Goal: Task Accomplishment & Management: Manage account settings

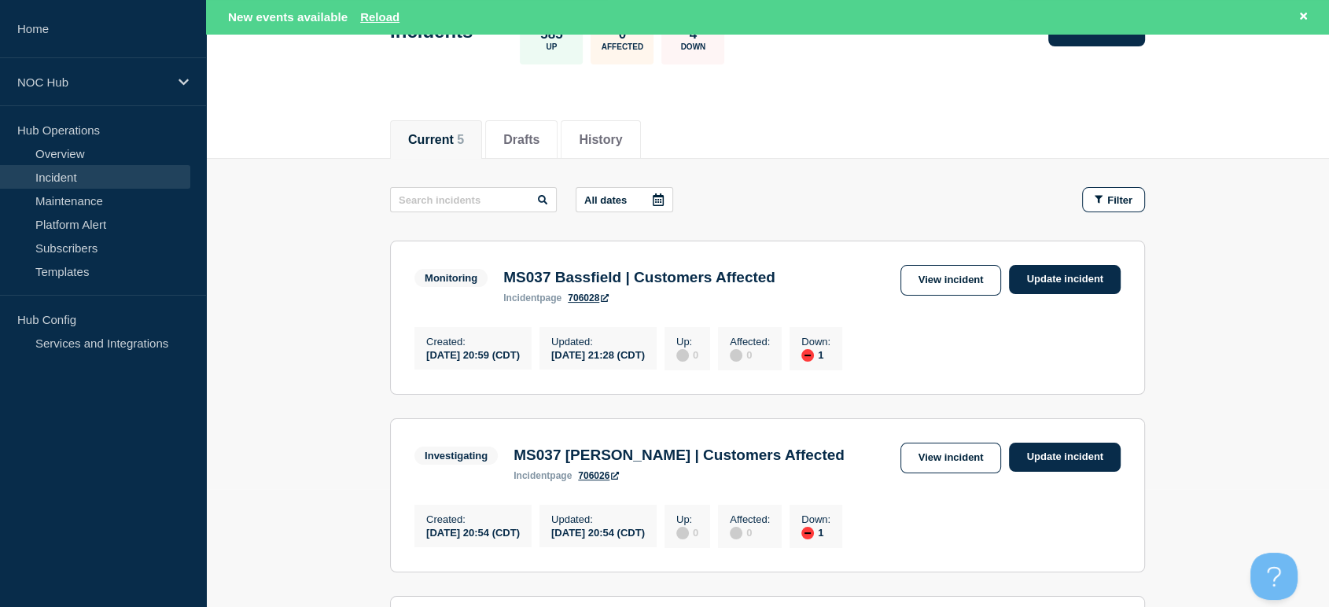
scroll to position [175, 0]
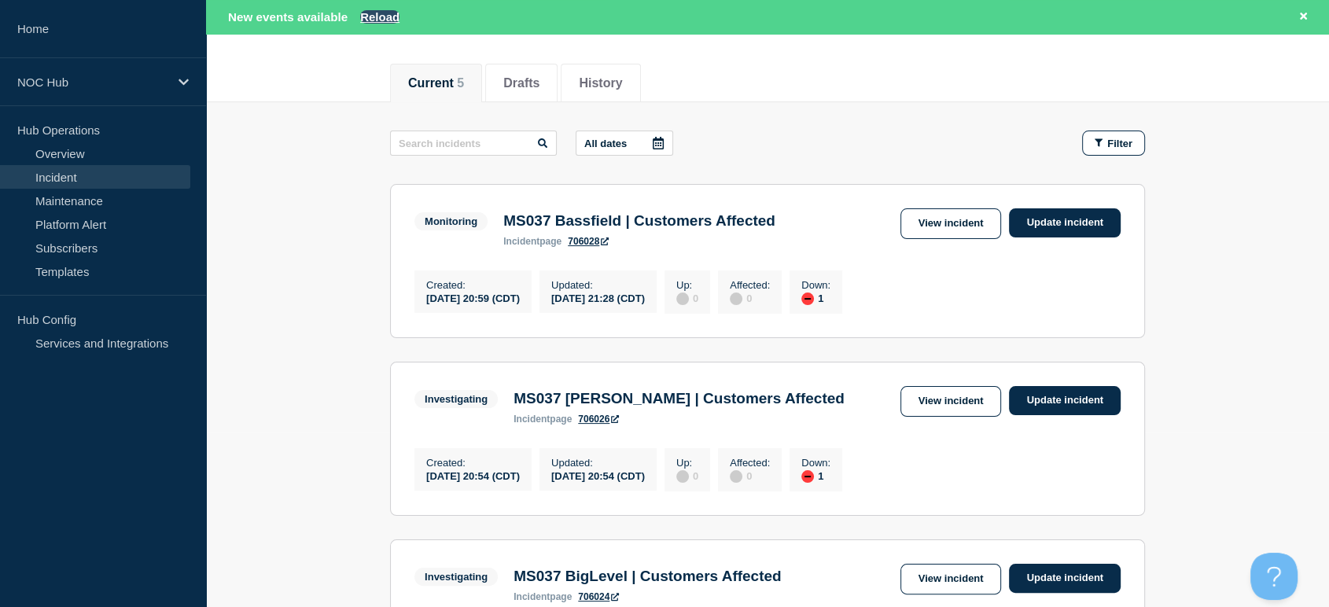
click at [384, 11] on button "Reload" at bounding box center [379, 16] width 39 height 13
click at [385, 17] on button "Reload" at bounding box center [379, 16] width 39 height 13
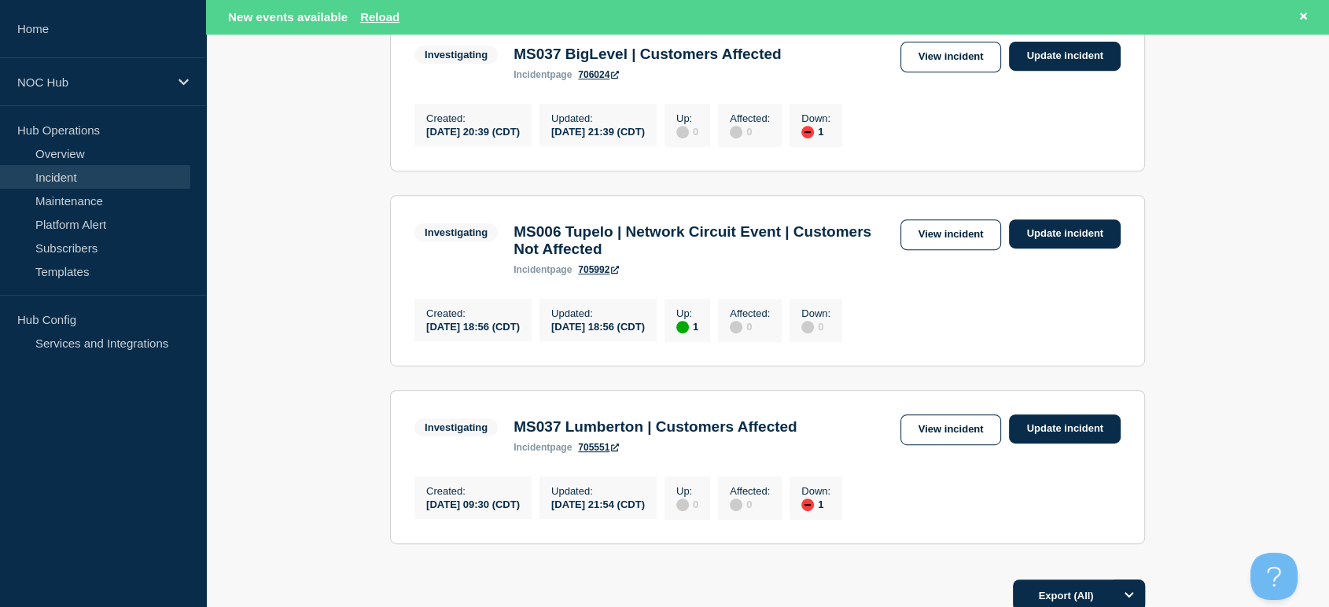
scroll to position [698, 0]
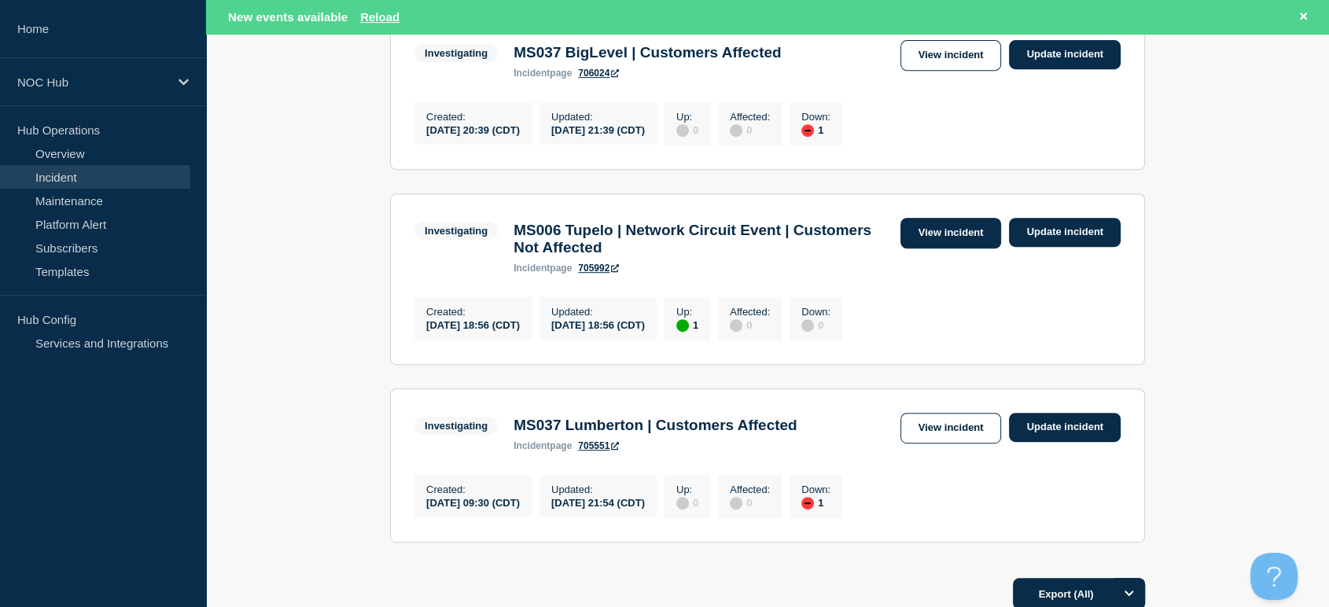
click at [950, 248] on link "View incident" at bounding box center [950, 233] width 101 height 31
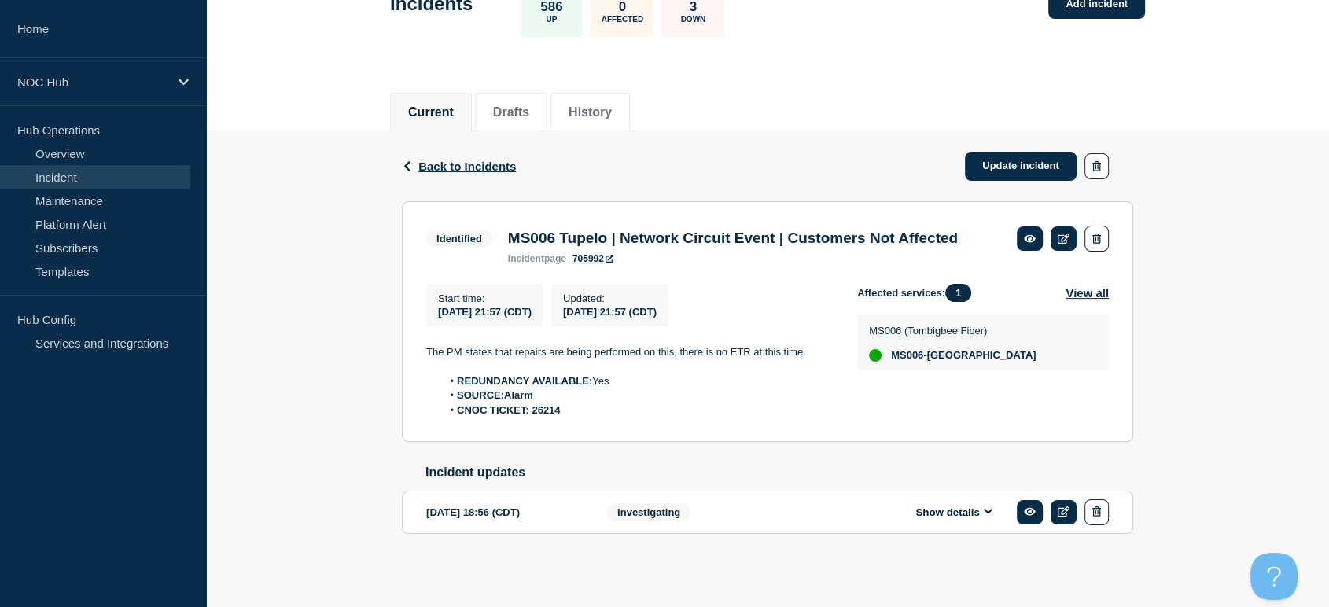
scroll to position [141, 0]
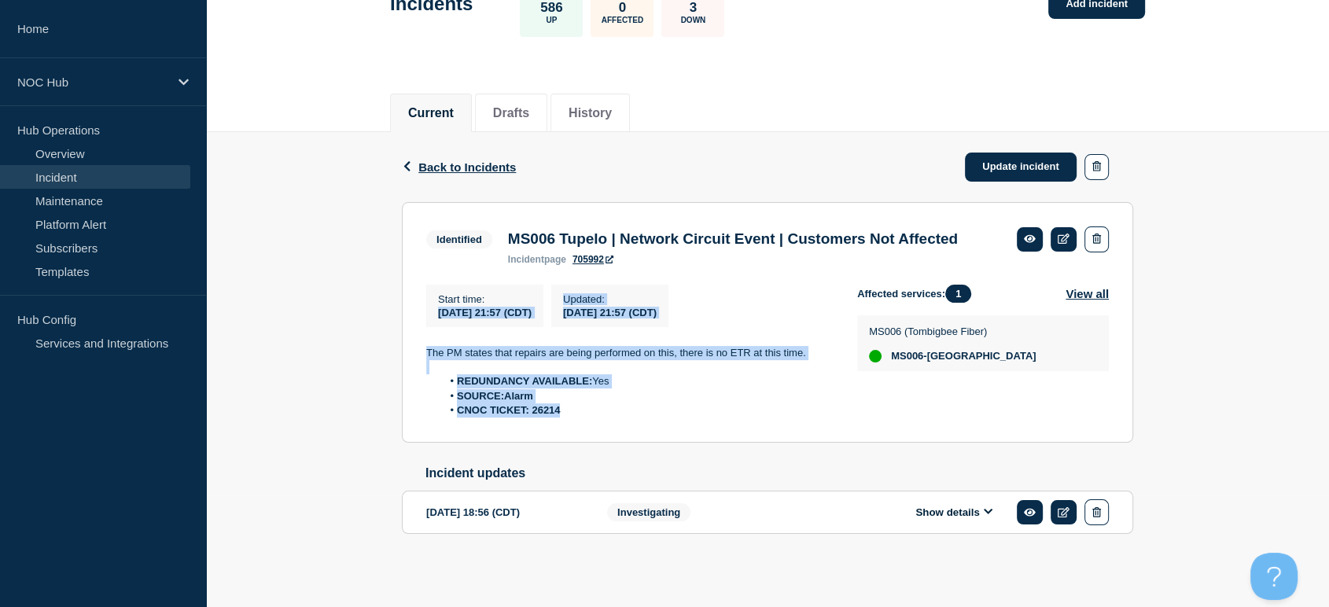
drag, startPoint x: 605, startPoint y: 417, endPoint x: 407, endPoint y: 321, distance: 220.2
click at [407, 321] on section "Identified MS006 Tupelo | Network Circuit Event | Customers Not Affected incide…" at bounding box center [767, 322] width 731 height 241
click at [535, 370] on p at bounding box center [629, 367] width 406 height 14
drag, startPoint x: 566, startPoint y: 421, endPoint x: 416, endPoint y: 351, distance: 166.0
click at [416, 351] on section "Identified MS006 Tupelo | Network Circuit Event | Customers Not Affected incide…" at bounding box center [767, 322] width 731 height 241
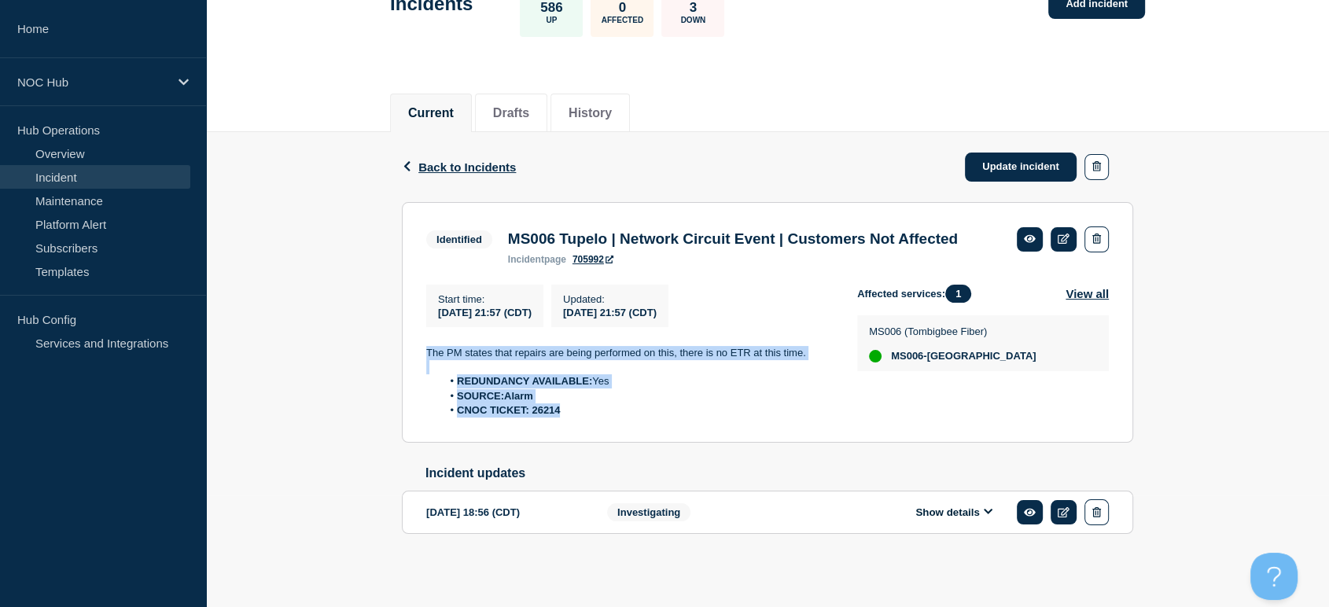
copy div "The PM states that repairs are being performed on this, there is no ETR at this…"
click at [1018, 153] on link "Update incident" at bounding box center [1021, 167] width 112 height 29
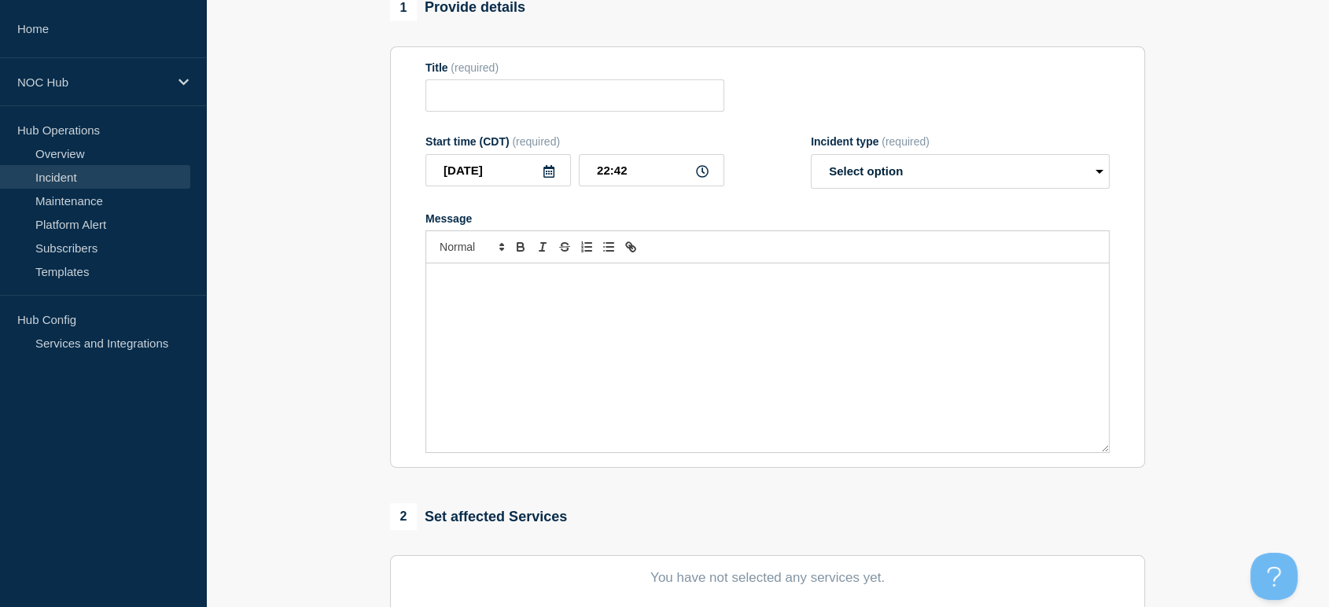
type input "MS006 Tupelo | Network Circuit Event | Customers Not Affected"
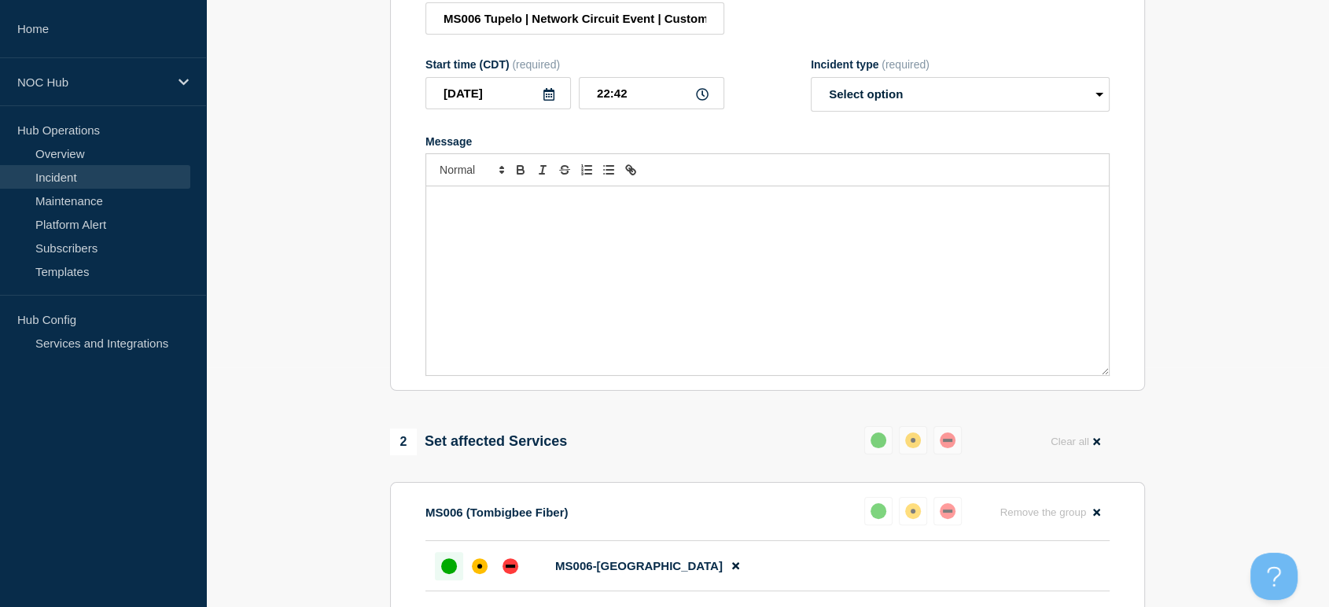
scroll to position [315, 0]
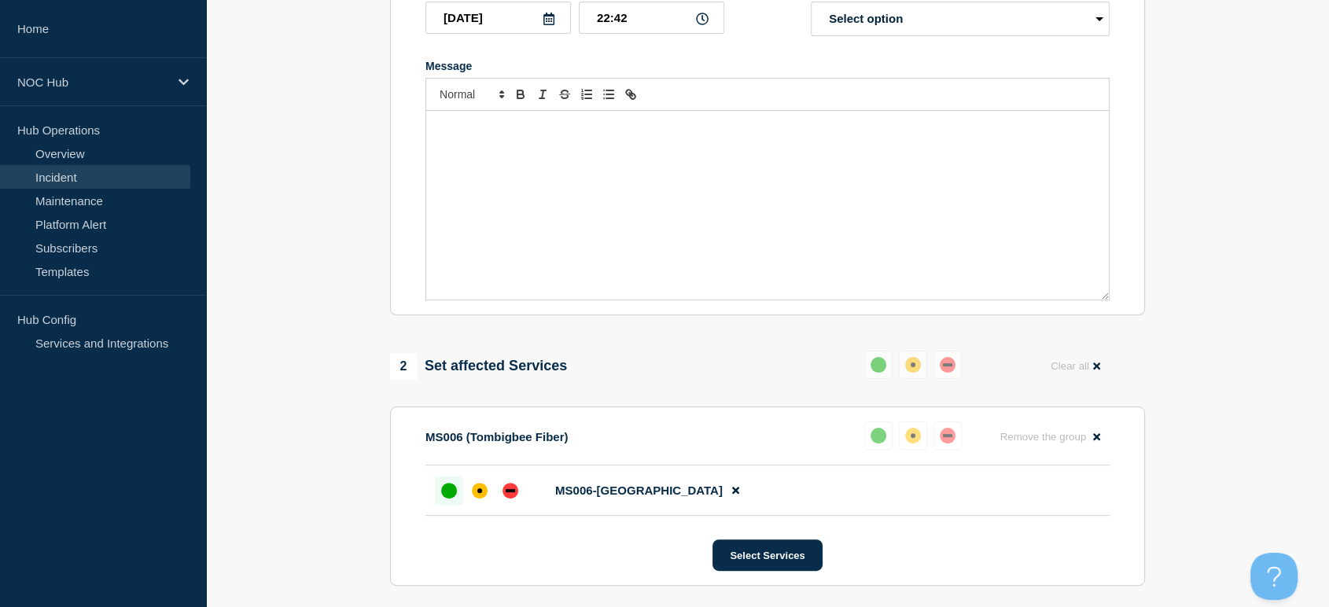
click at [761, 200] on div "Message" at bounding box center [767, 205] width 683 height 189
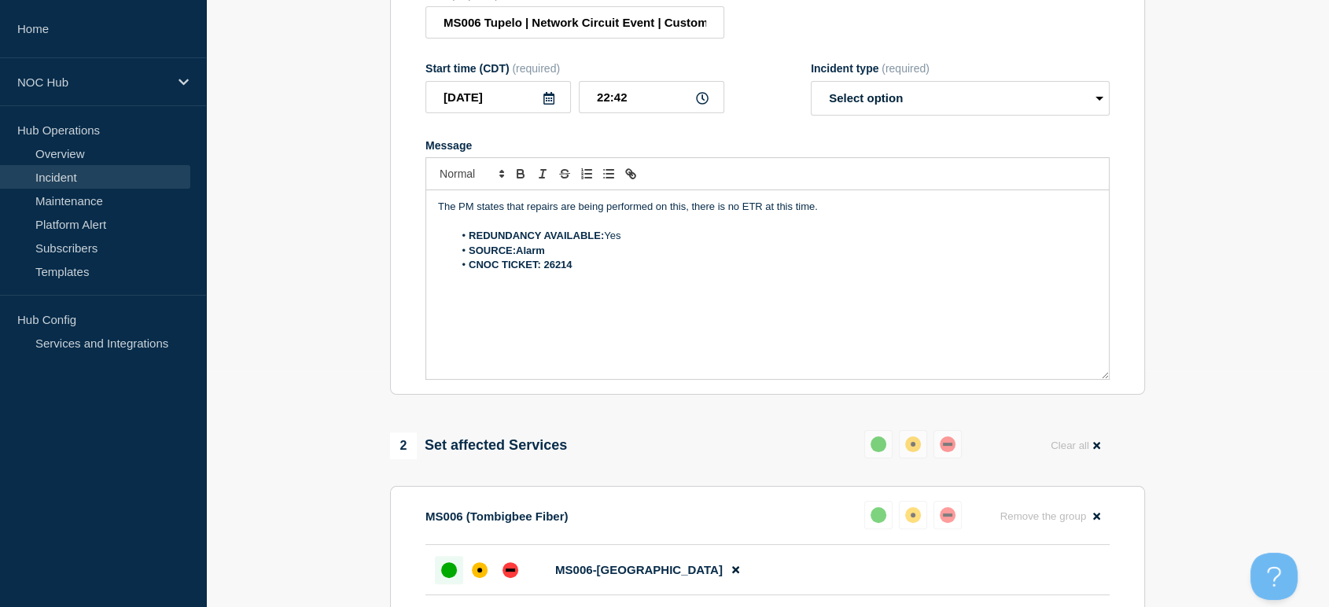
scroll to position [141, 0]
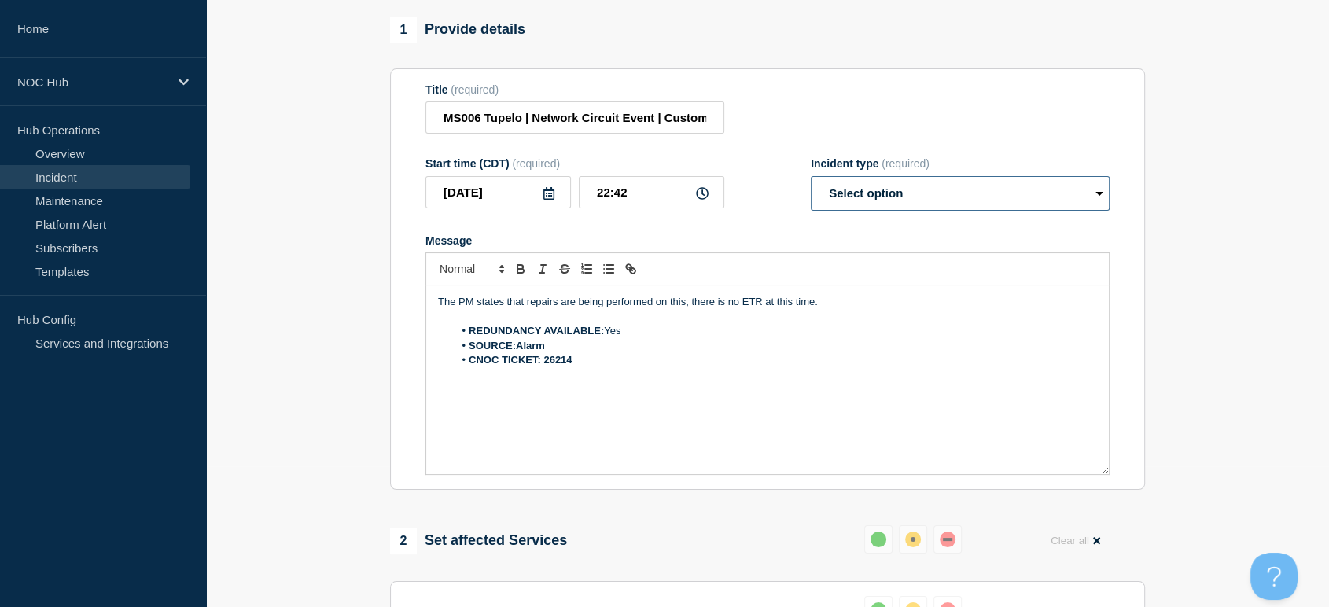
click at [847, 200] on select "Select option Investigating Identified Monitoring Resolved" at bounding box center [960, 193] width 299 height 35
select select "monitoring"
click at [811, 184] on select "Select option Investigating Identified Monitoring Resolved" at bounding box center [960, 193] width 299 height 35
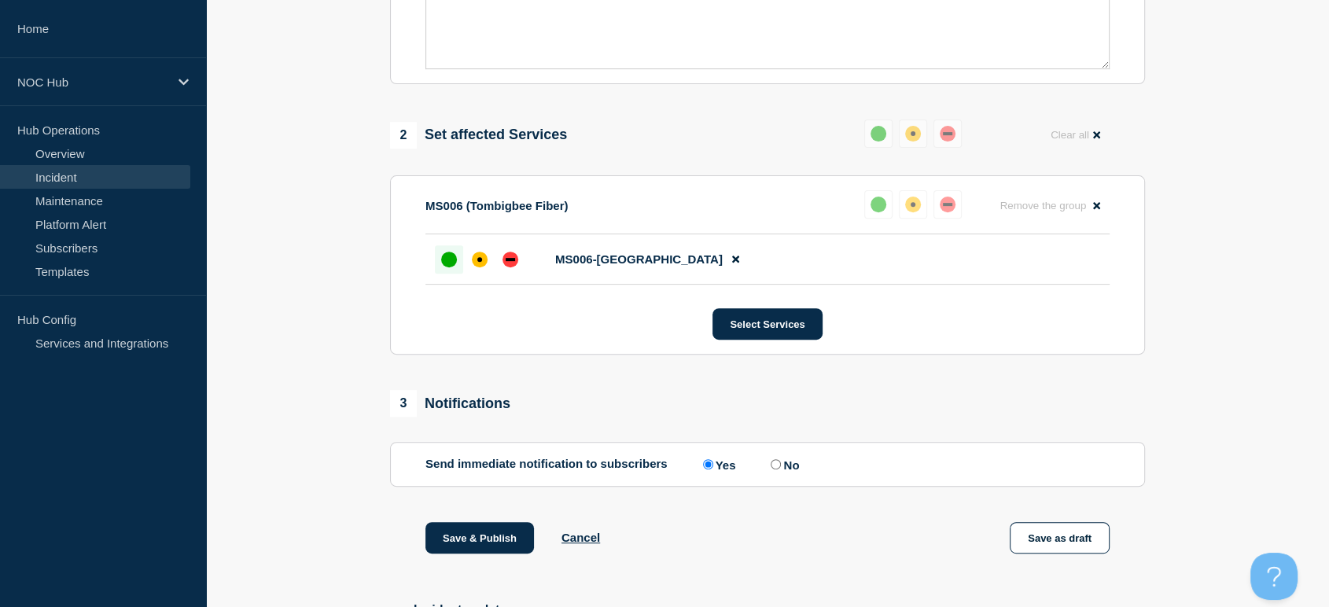
scroll to position [578, 0]
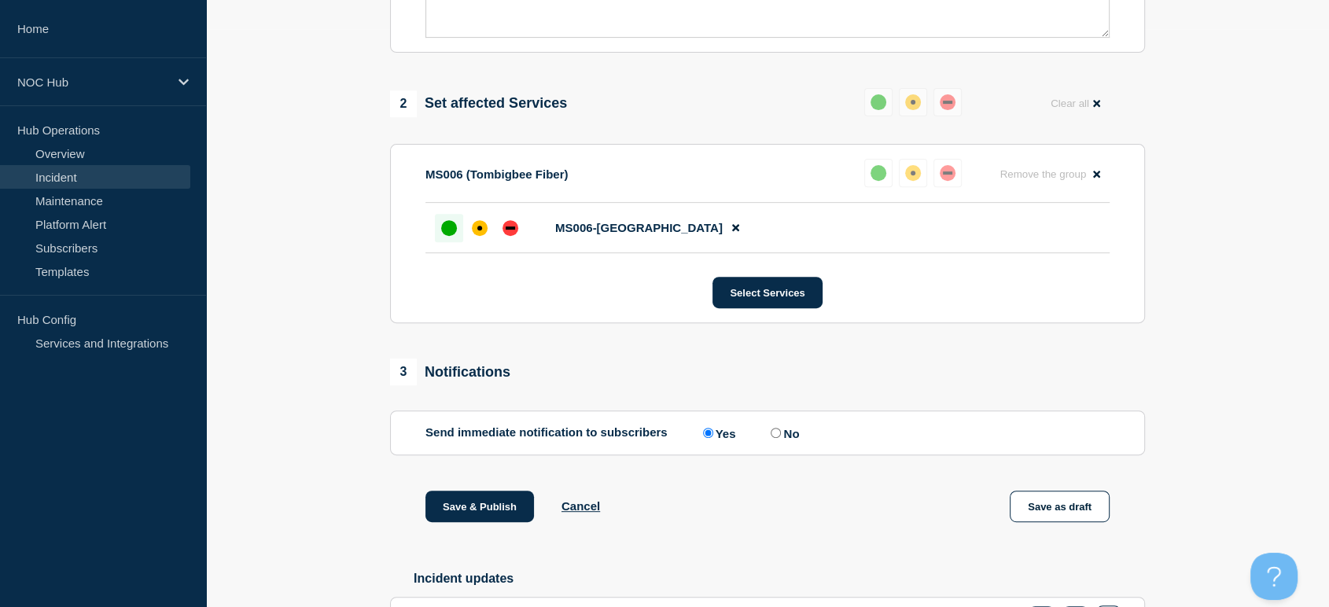
click at [780, 438] on input "No" at bounding box center [776, 433] width 10 height 10
radio input "true"
radio input "false"
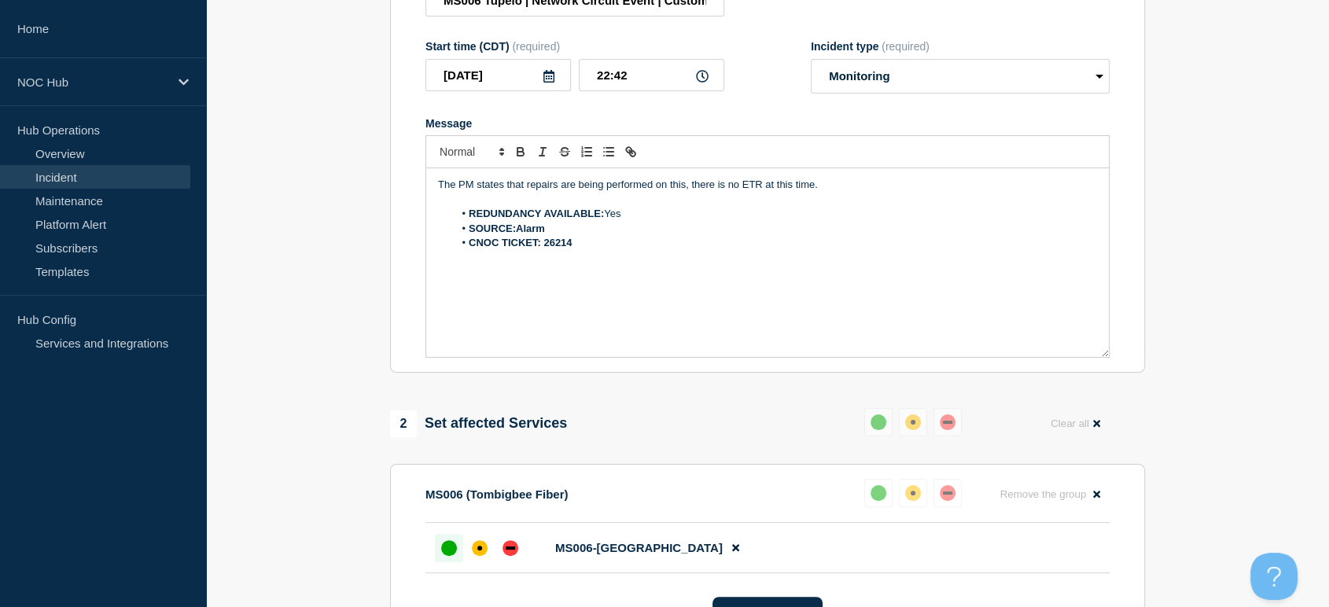
scroll to position [228, 0]
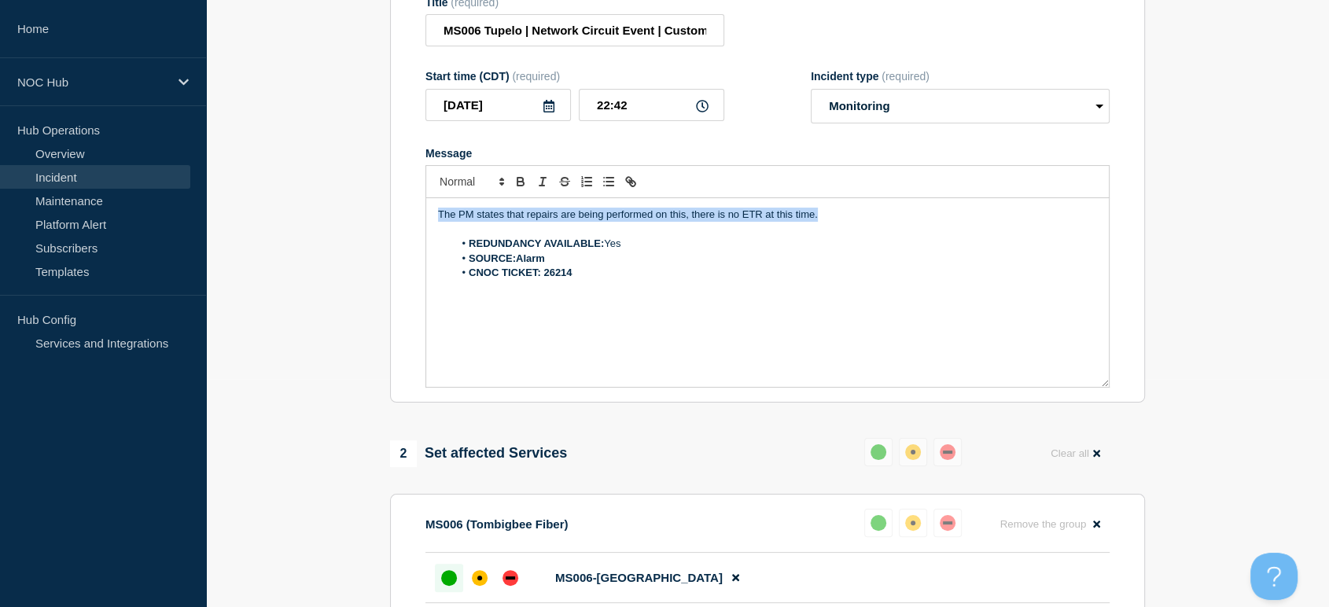
drag, startPoint x: 842, startPoint y: 228, endPoint x: 258, endPoint y: 215, distance: 584.4
click at [253, 212] on section "1 Provide details Title (required) MS006 Tupelo | Network Circuit Event | Custo…" at bounding box center [767, 509] width 1123 height 1161
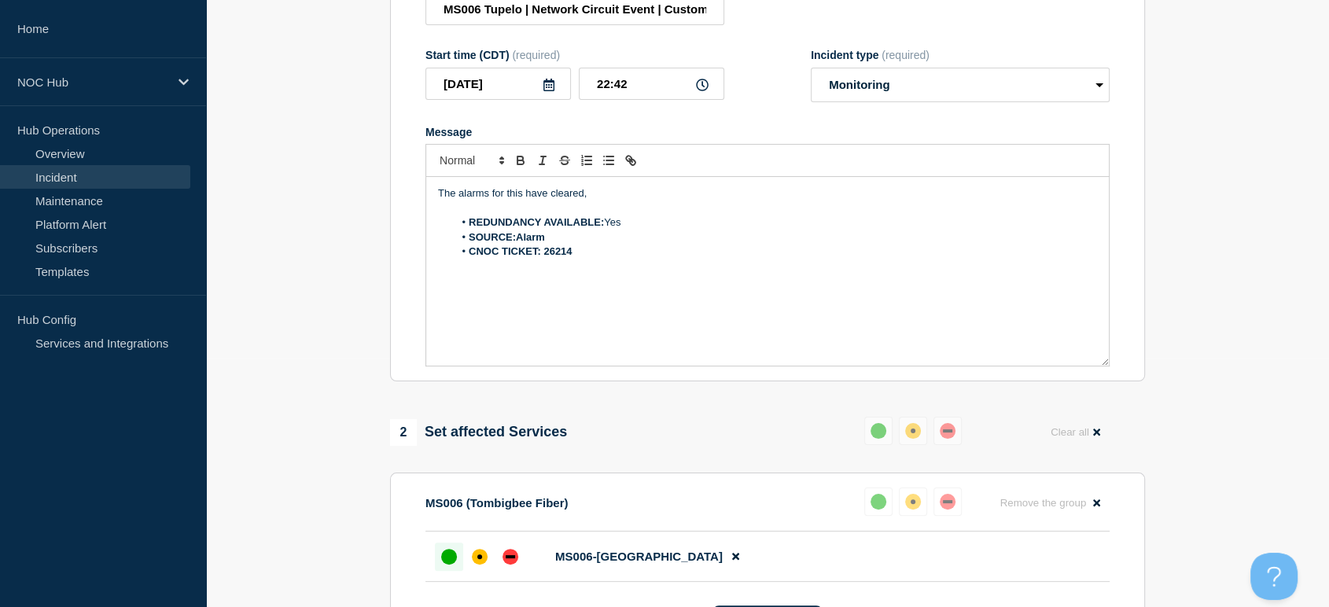
scroll to position [403, 0]
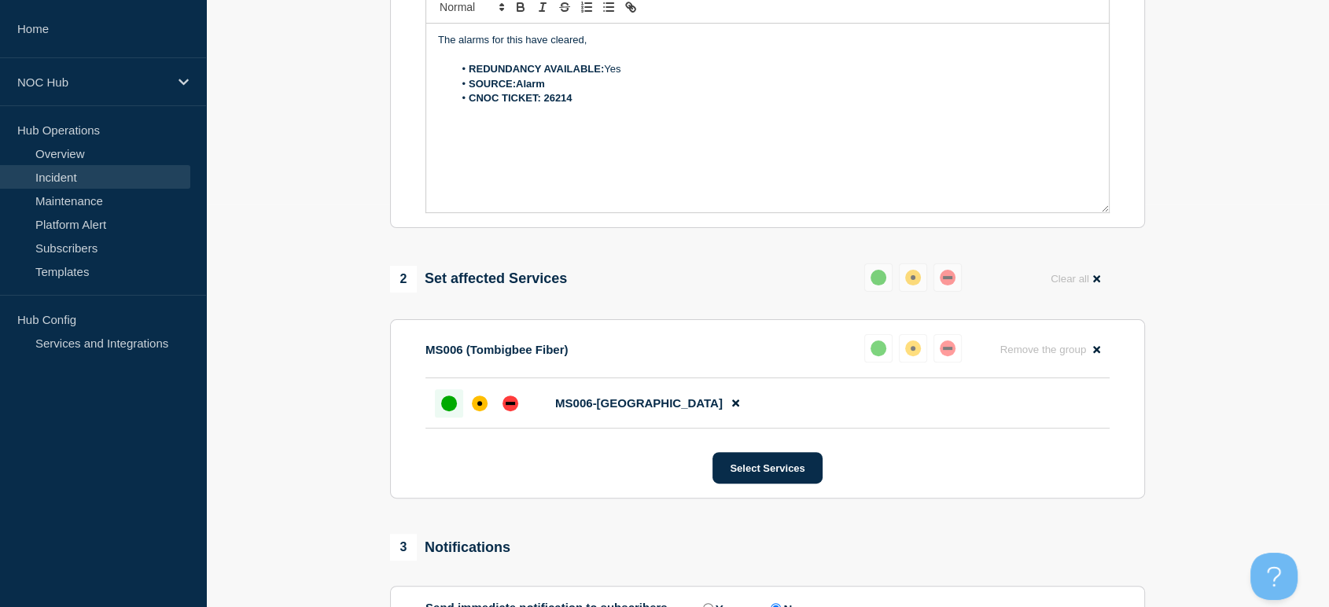
click at [440, 401] on div at bounding box center [449, 403] width 28 height 28
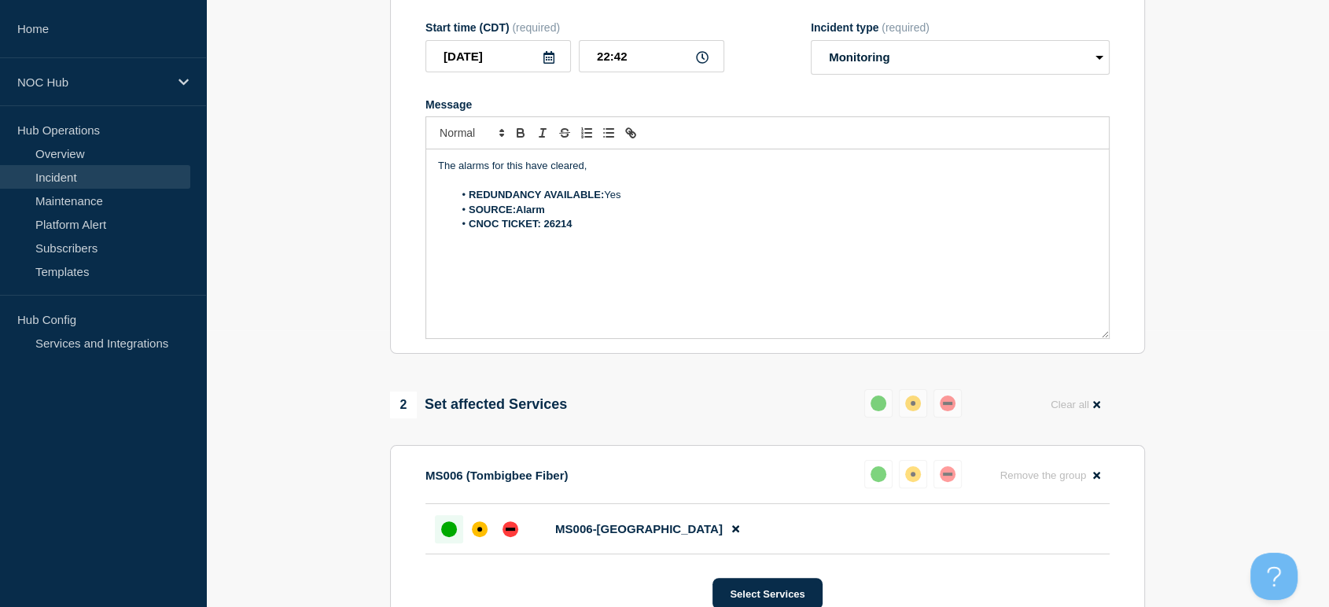
scroll to position [141, 0]
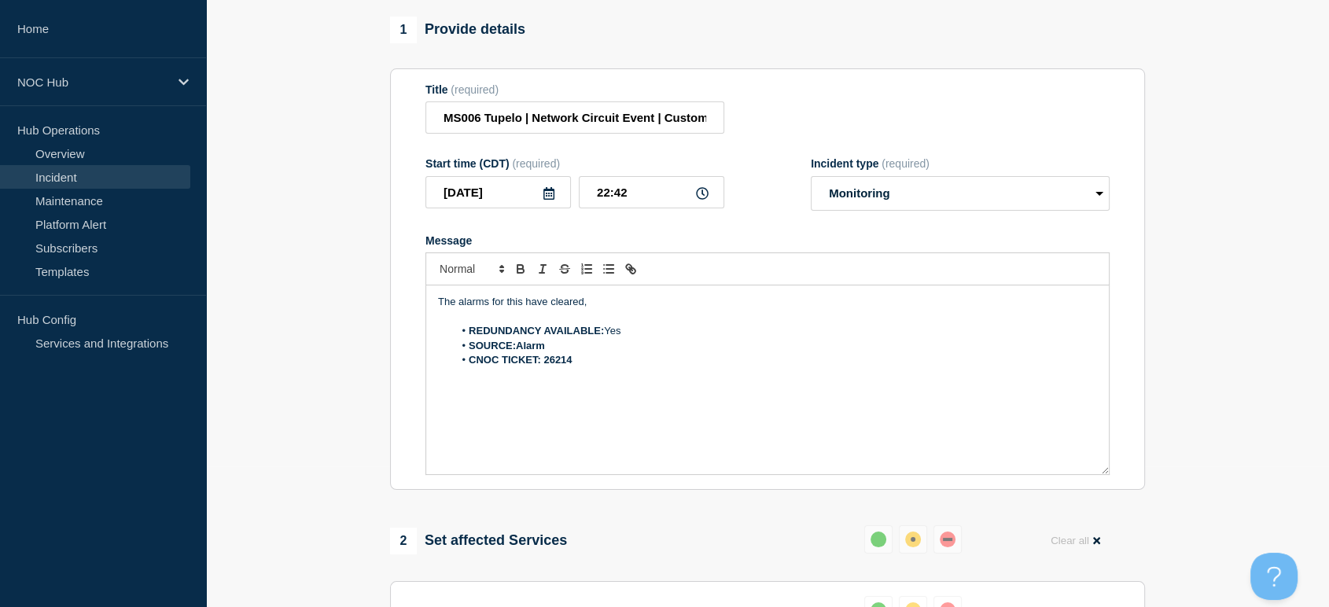
click at [601, 309] on p "The alarms for this have cleared," at bounding box center [767, 302] width 659 height 14
click at [682, 307] on p "The alarms for this have cleared, the PM states that it should be around midnig…" at bounding box center [767, 302] width 659 height 14
click at [738, 309] on p "The alarms for this have cleared, the PM states that they should be around midn…" at bounding box center [767, 302] width 659 height 14
click at [742, 309] on p "The alarms for this have cleared, the PM states that they should be around midn…" at bounding box center [767, 302] width 659 height 14
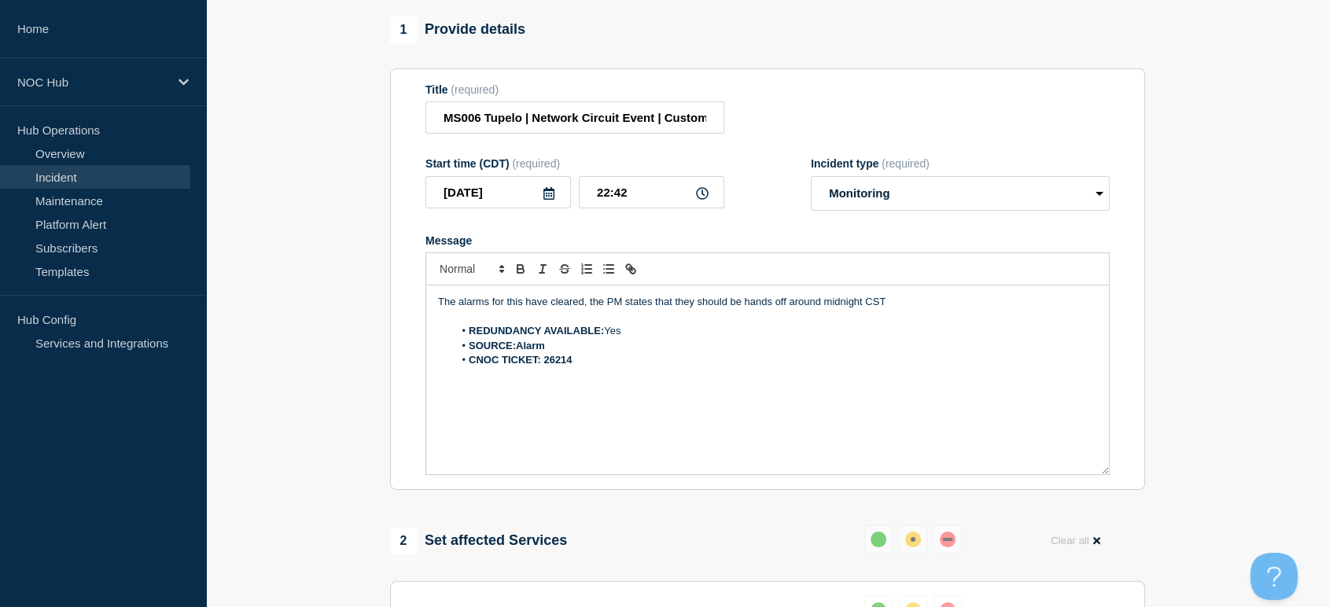
click at [900, 309] on p "The alarms for this have cleared, the PM states that they should be hands off a…" at bounding box center [767, 302] width 659 height 14
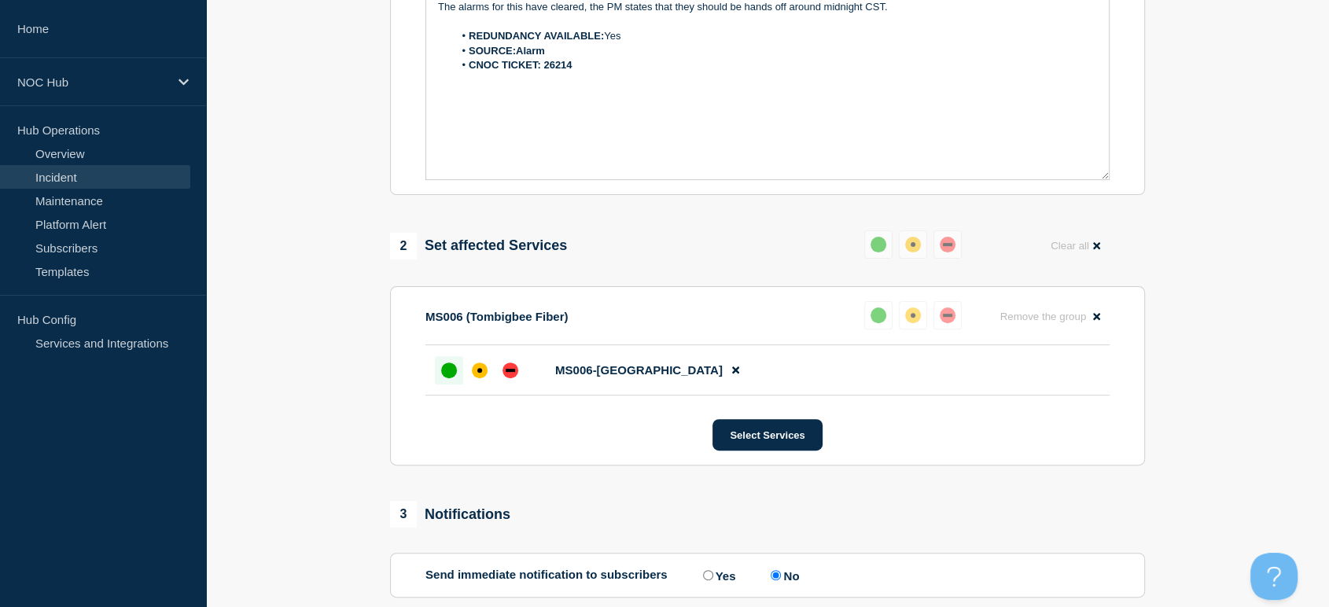
scroll to position [746, 0]
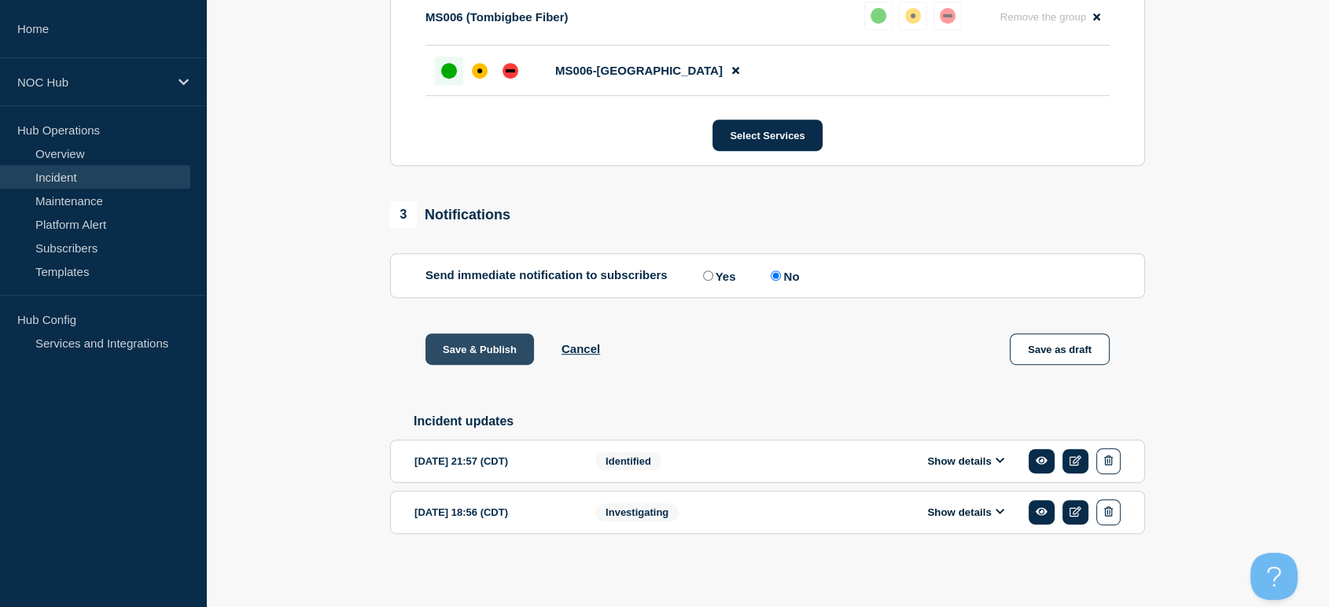
click at [497, 343] on button "Save & Publish" at bounding box center [479, 348] width 109 height 31
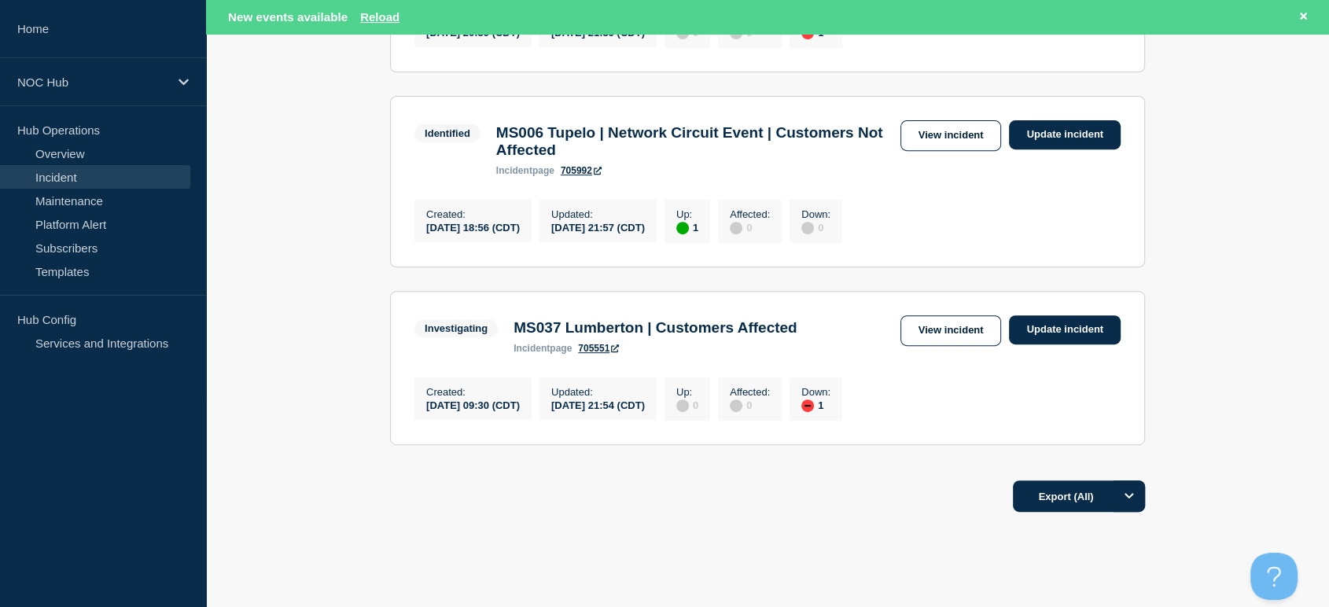
scroll to position [516, 0]
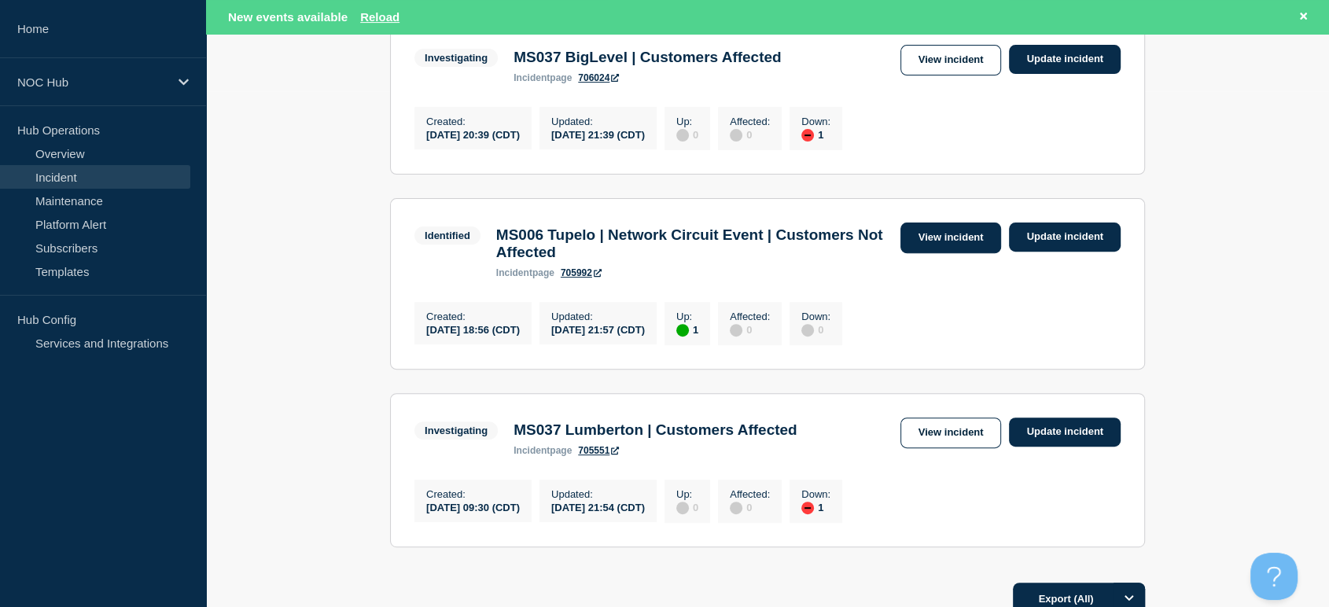
click at [944, 245] on link "View incident" at bounding box center [950, 238] width 101 height 31
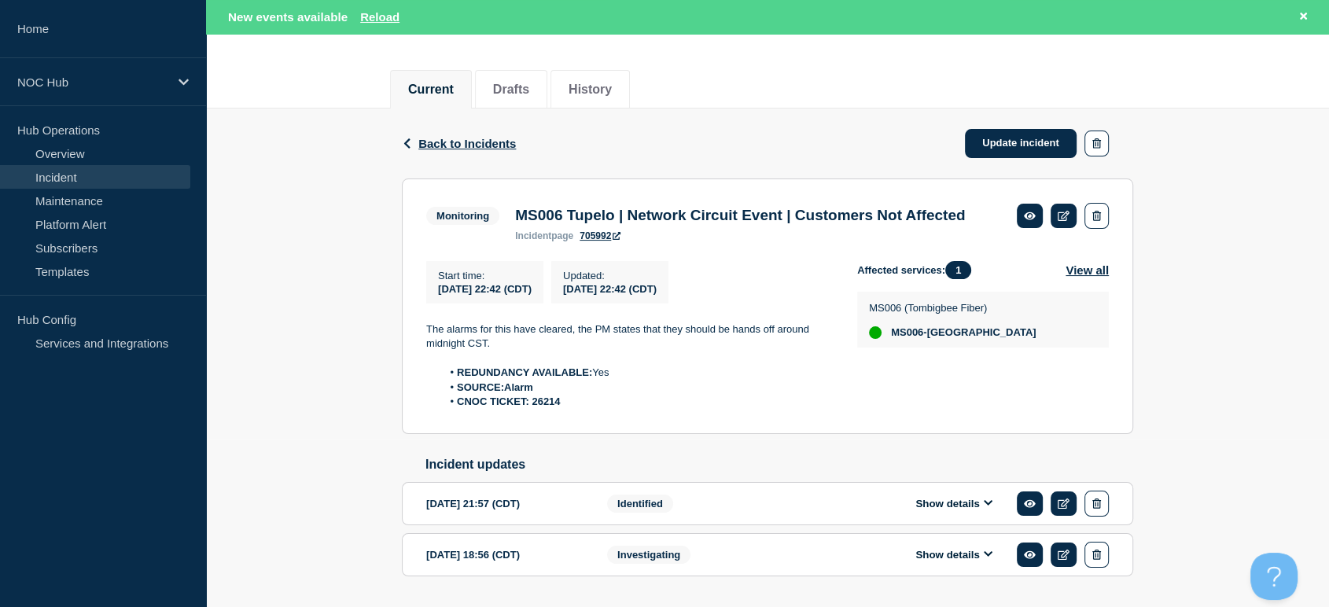
scroll to position [65, 0]
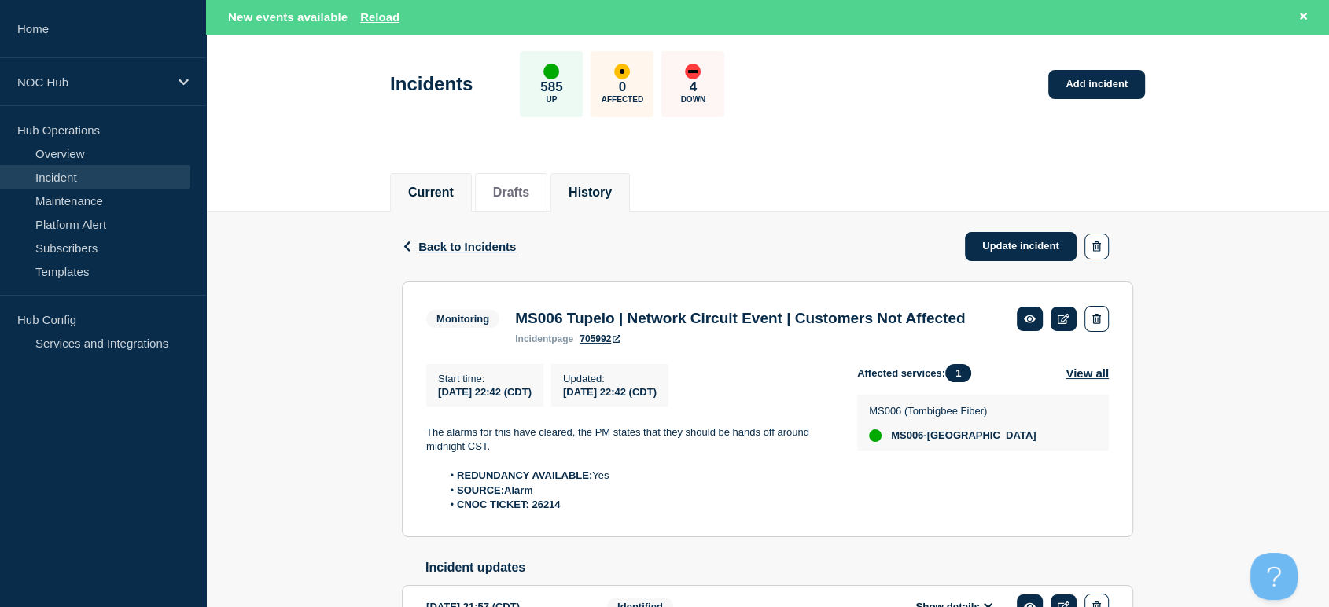
click at [599, 188] on button "History" at bounding box center [590, 193] width 43 height 14
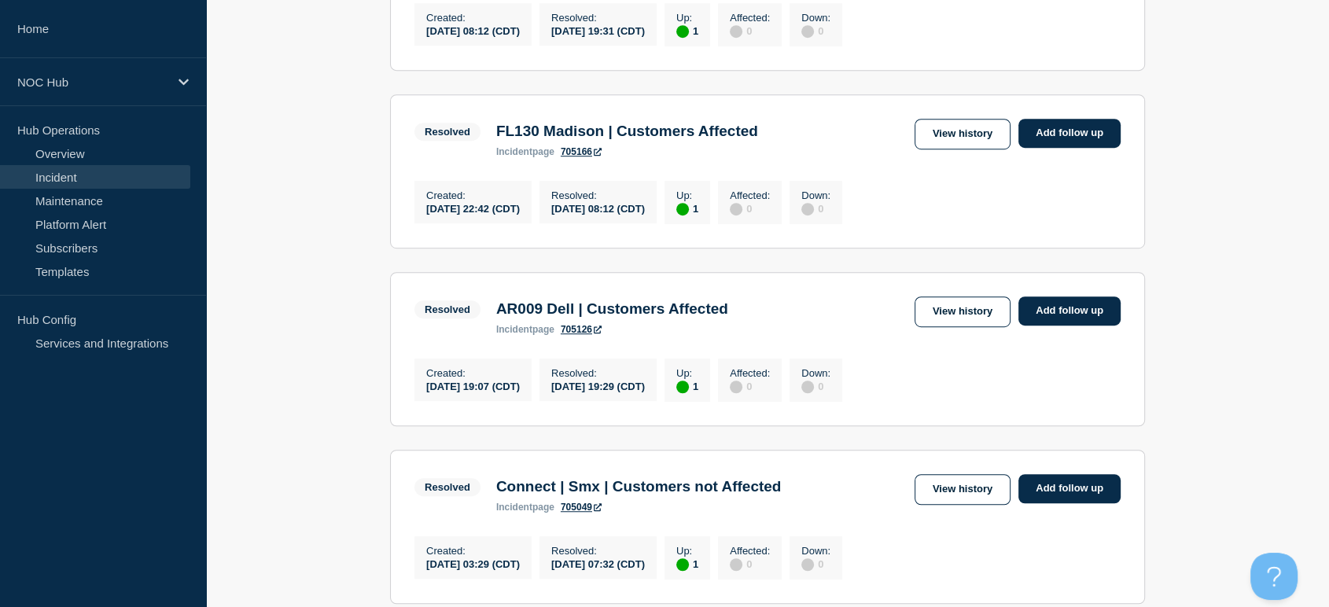
scroll to position [1048, 0]
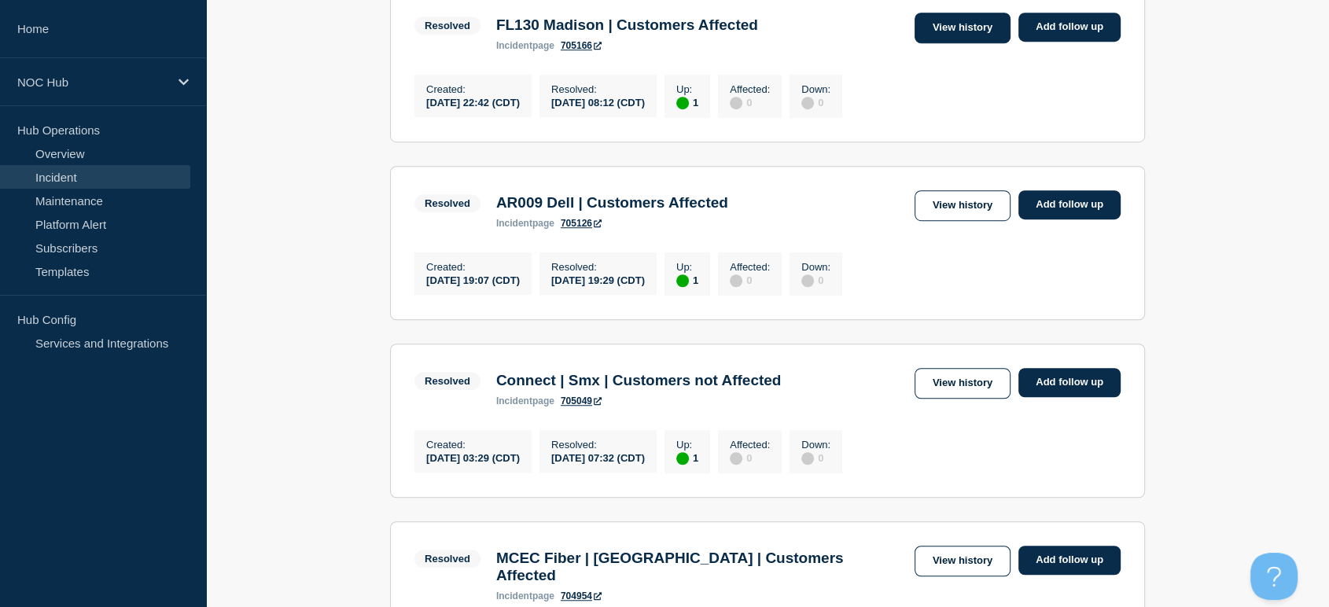
click at [962, 43] on link "View history" at bounding box center [963, 28] width 96 height 31
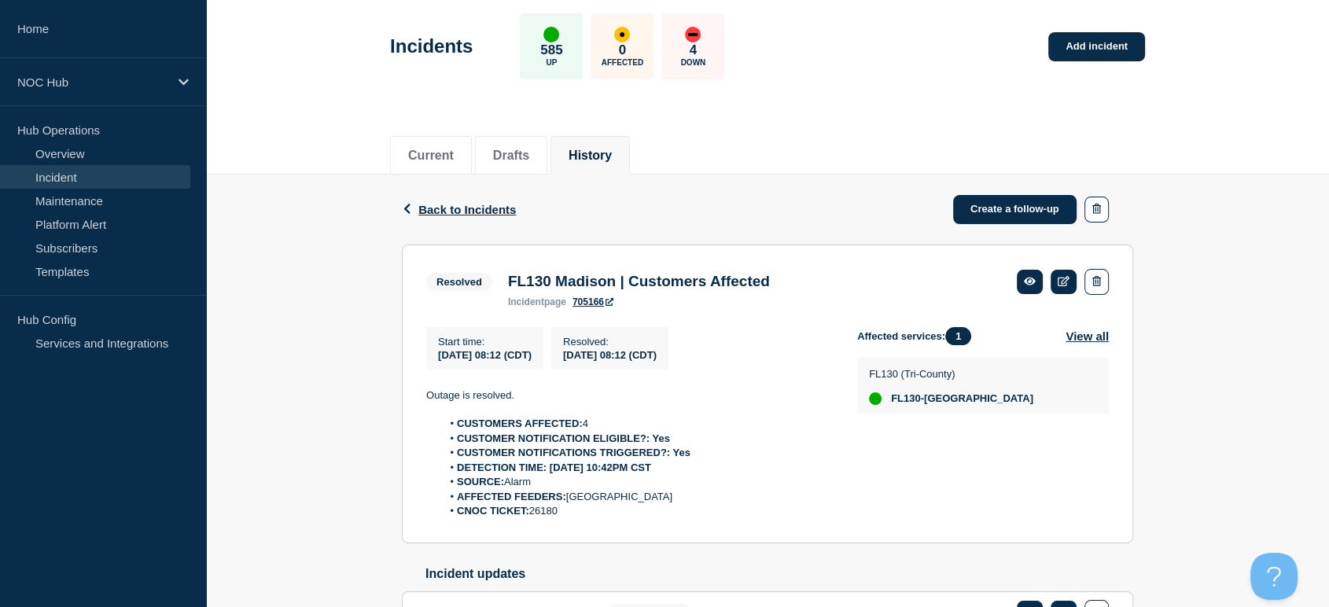
scroll to position [178, 0]
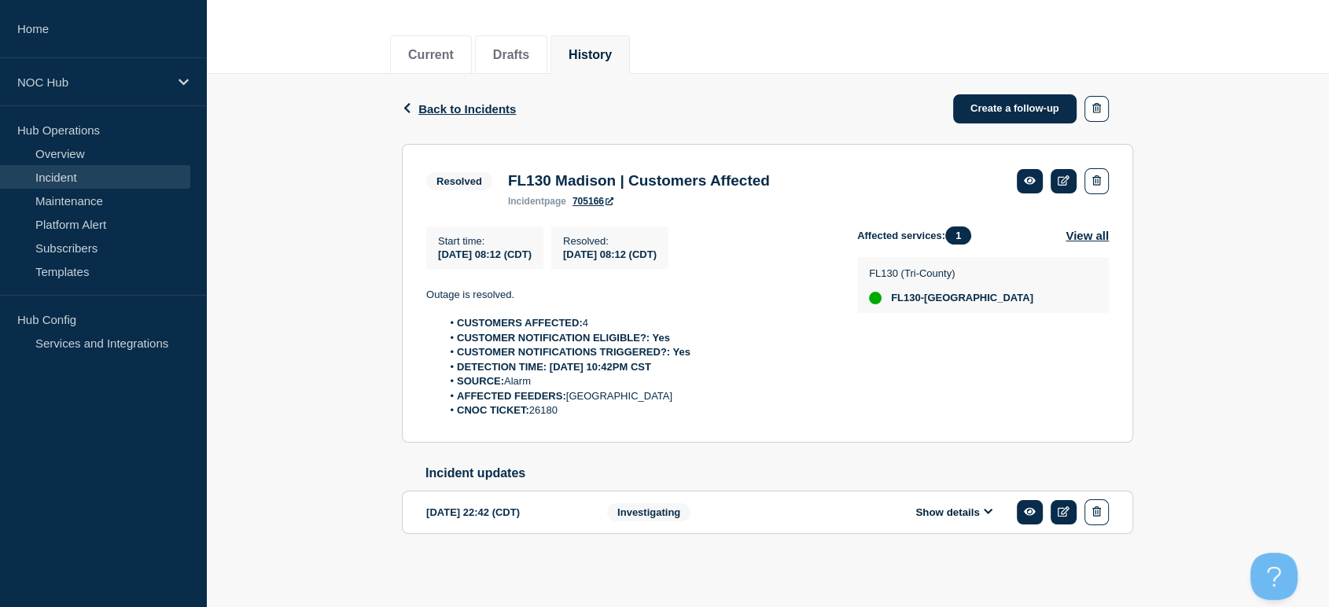
click at [613, 412] on li "CNOC TICKET: 26180" at bounding box center [637, 410] width 391 height 14
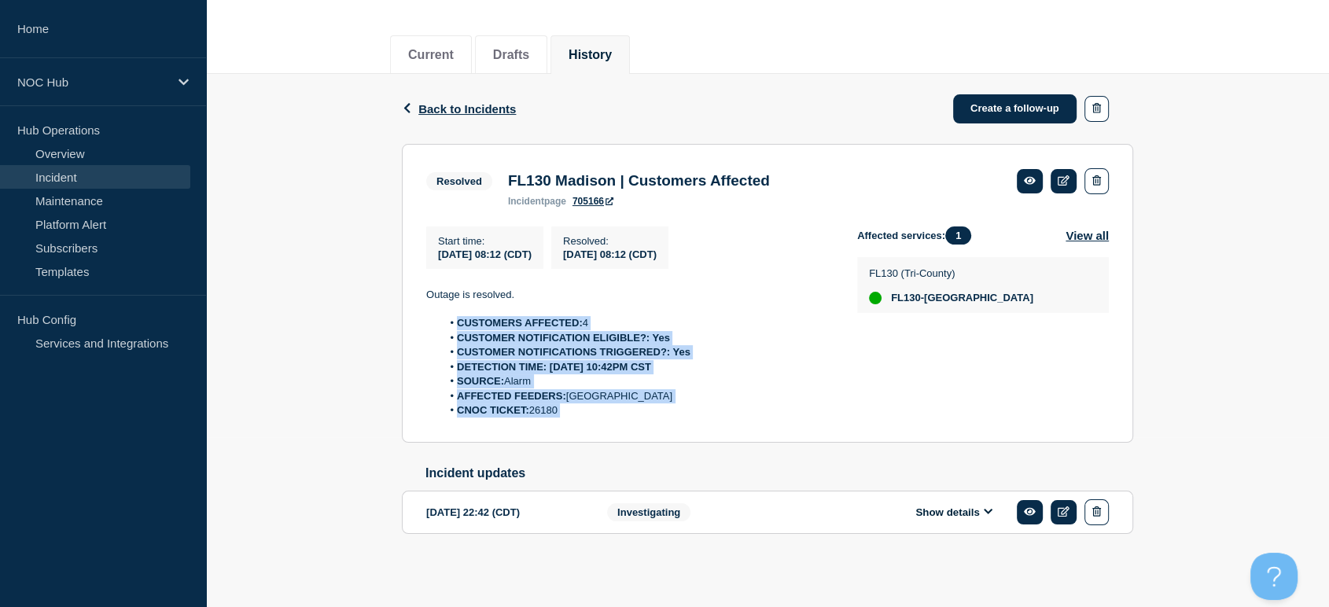
drag, startPoint x: 613, startPoint y: 412, endPoint x: 447, endPoint y: 318, distance: 190.9
click at [446, 318] on ol "CUSTOMERS AFFECTED: 4 CUSTOMER NOTIFICATION ELIGIBLE?: Yes CUSTOMER NOTIFICATIO…" at bounding box center [629, 366] width 406 height 101
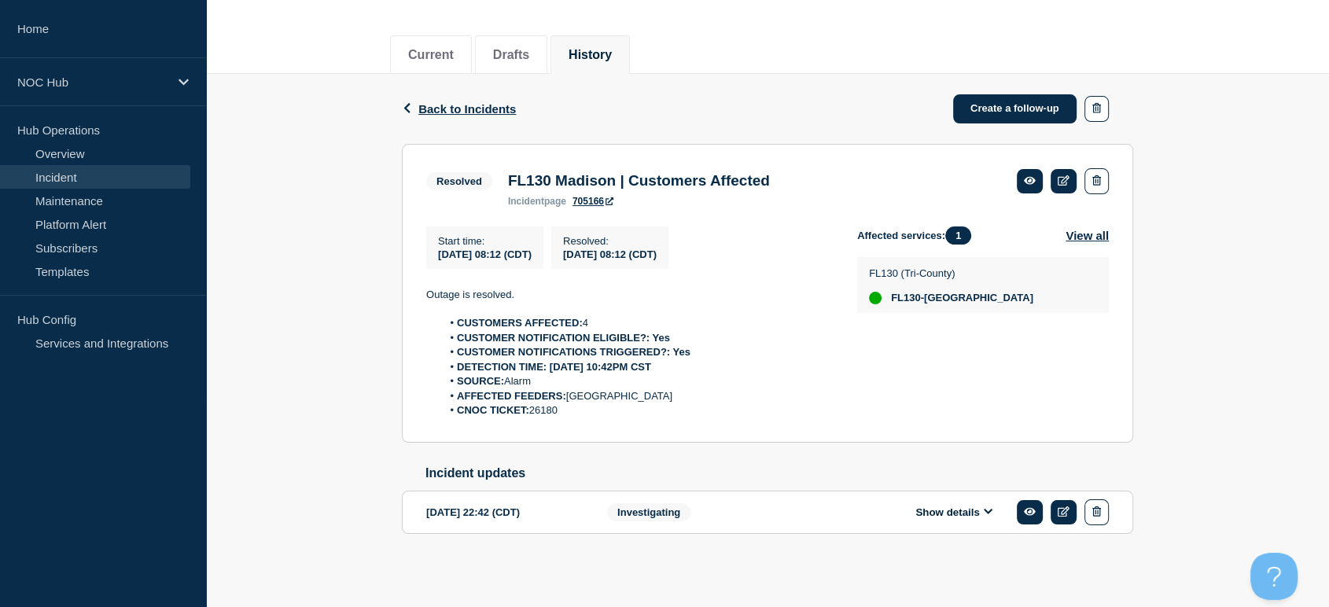
click at [803, 100] on div "Back Back to Incidents Create a follow-up" at bounding box center [767, 109] width 731 height 70
click at [433, 102] on span "Back to Incidents" at bounding box center [467, 108] width 98 height 13
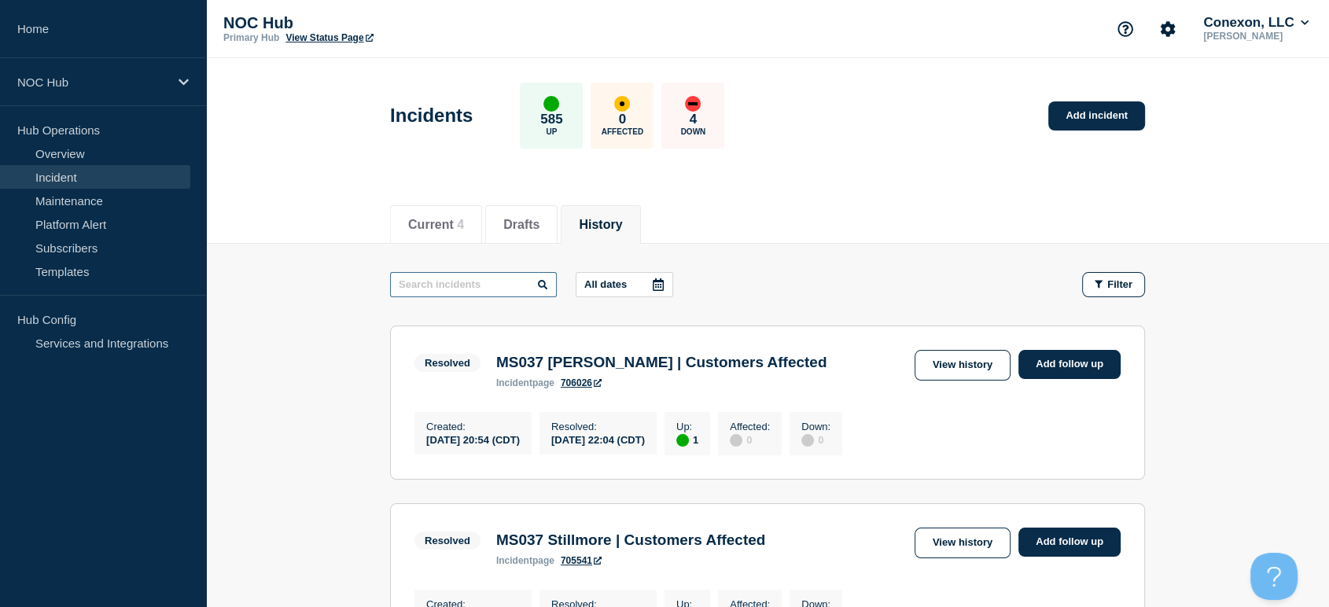
click at [466, 282] on input "text" at bounding box center [473, 284] width 167 height 25
type input "network"
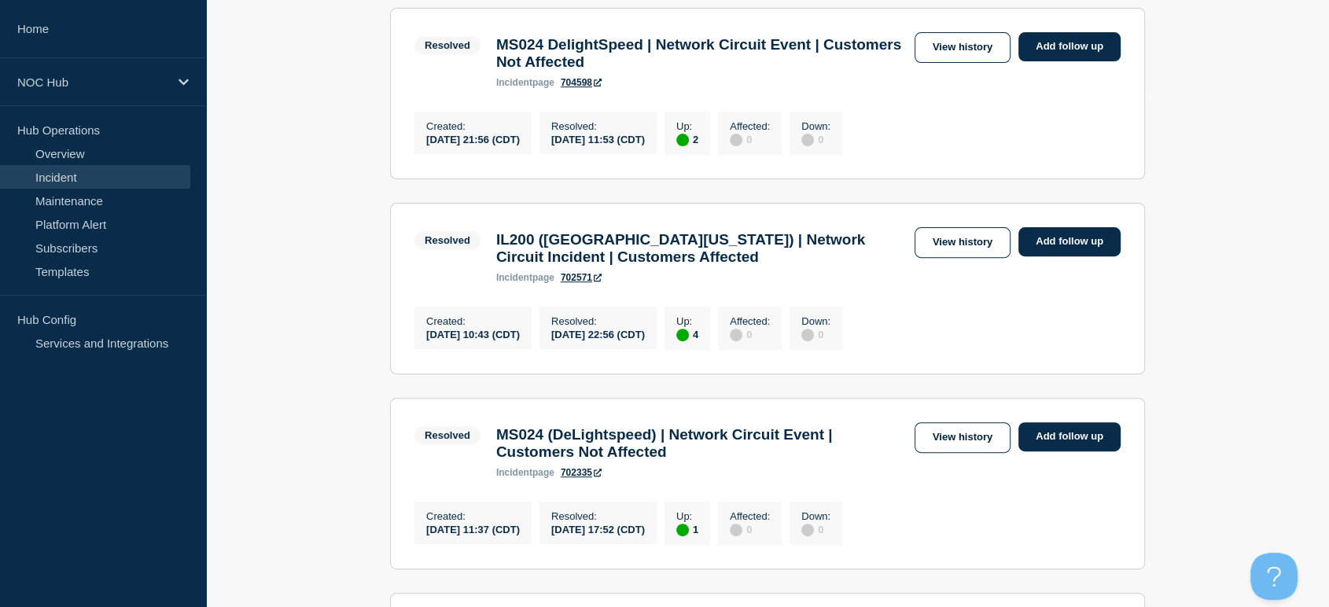
scroll to position [524, 0]
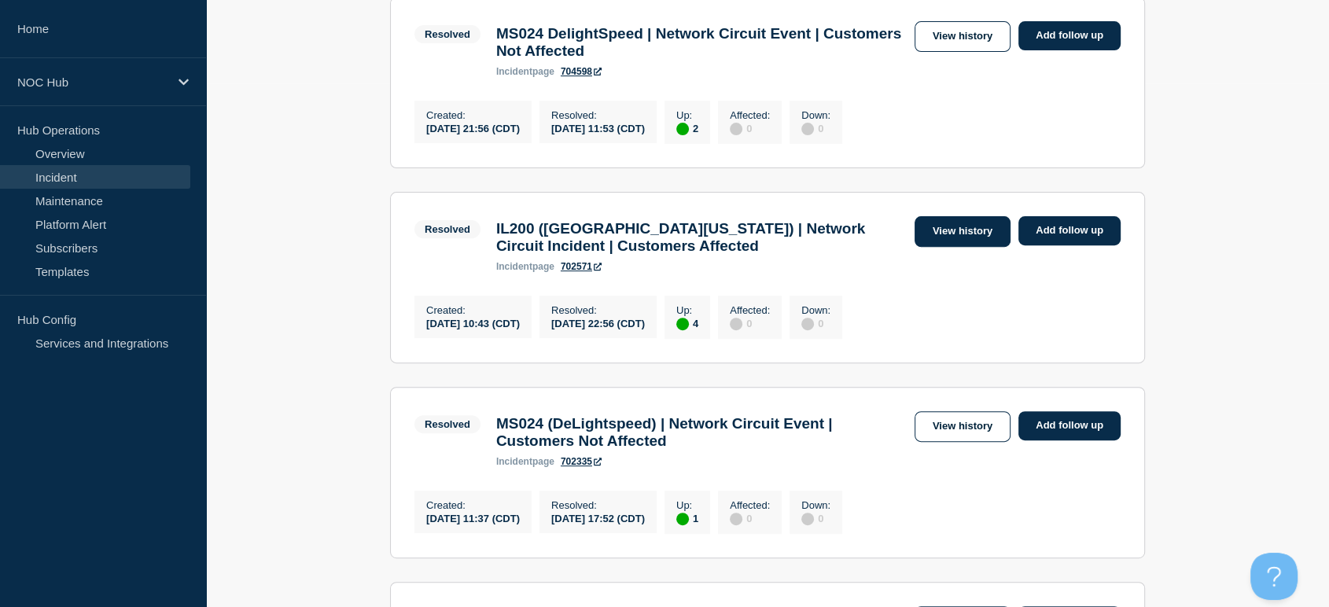
click at [937, 243] on link "View history" at bounding box center [963, 231] width 96 height 31
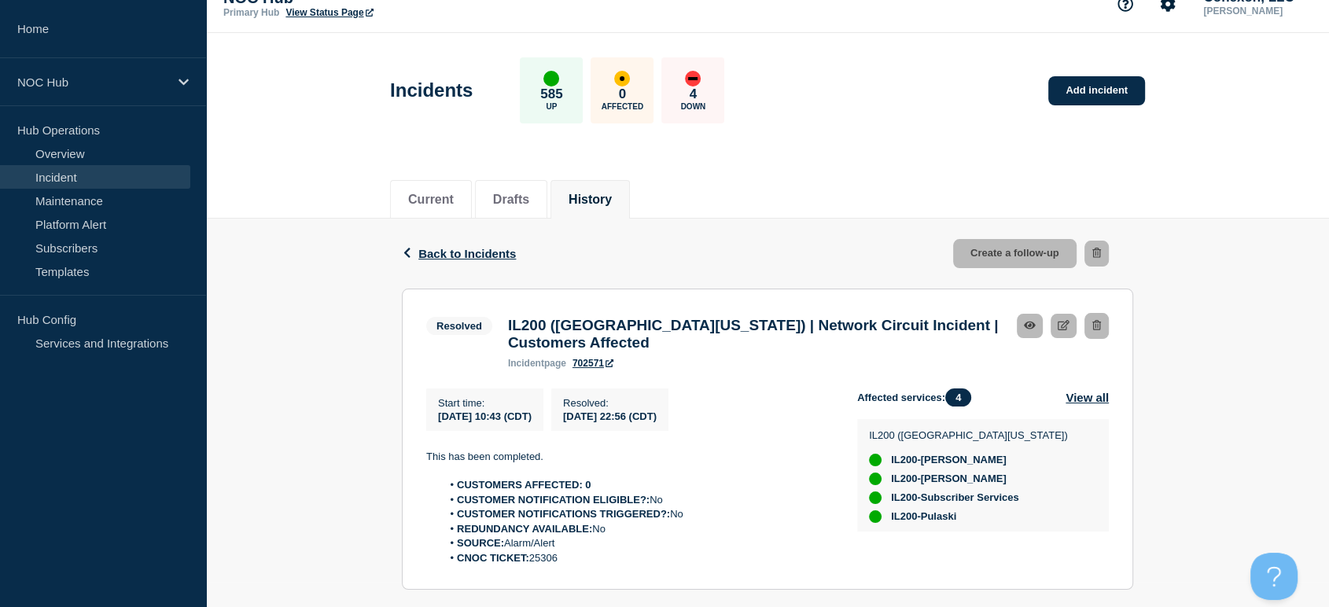
scroll to position [65, 0]
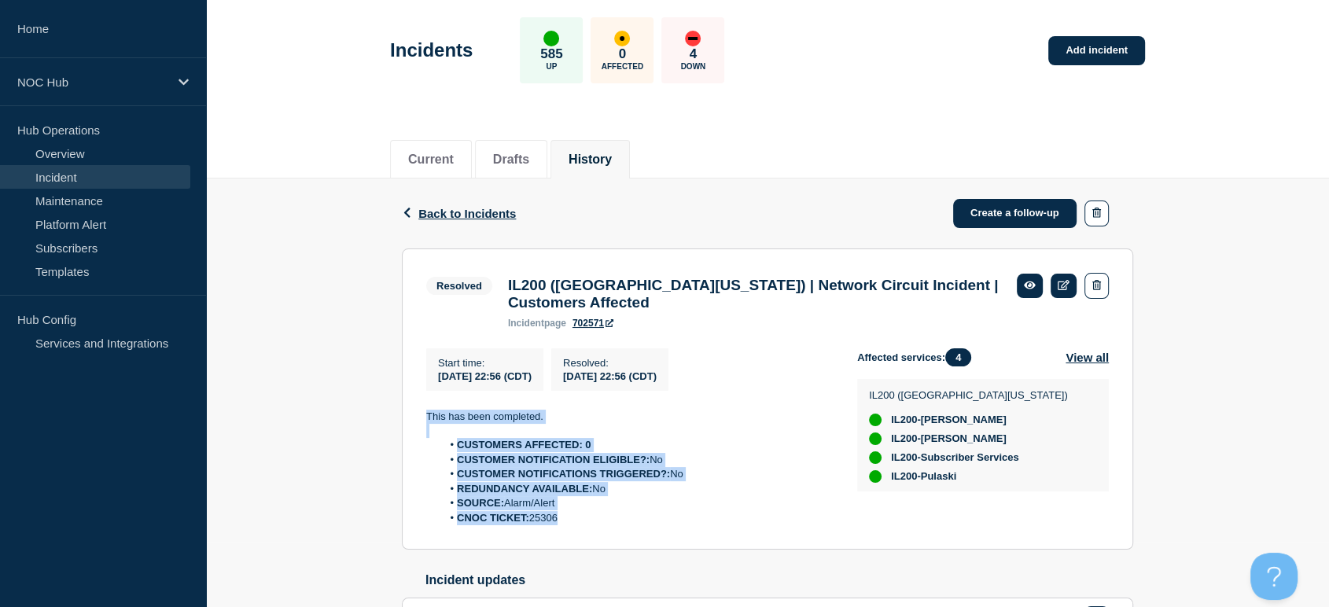
drag, startPoint x: 421, startPoint y: 417, endPoint x: 630, endPoint y: 524, distance: 234.9
click at [630, 524] on section "Resolved IL200 ([GEOGRAPHIC_DATA][US_STATE]) | Network Circuit Incident | Custo…" at bounding box center [767, 399] width 731 height 302
copy div "This has been completed. CUSTOMERS AFFECTED: 0 CUSTOMER NOTIFICATION ELIGIBLE?:…"
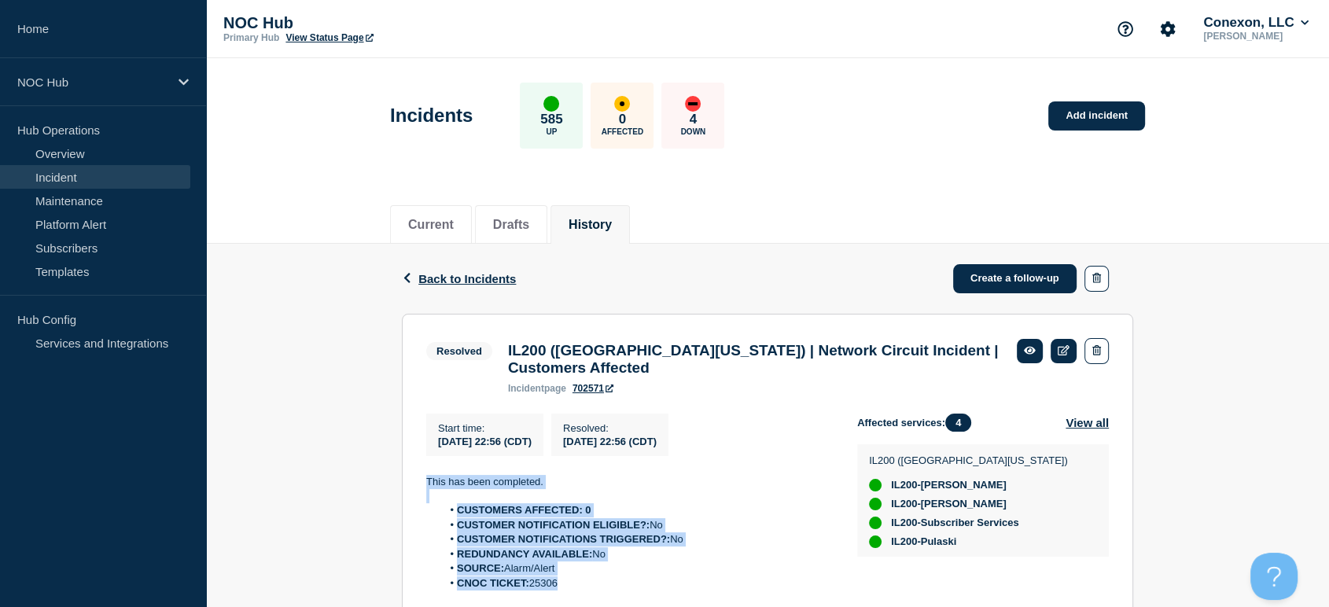
copy div "This has been completed. CUSTOMERS AFFECTED: 0 CUSTOMER NOTIFICATION ELIGIBLE?:…"
click at [68, 173] on link "Incident" at bounding box center [95, 177] width 190 height 24
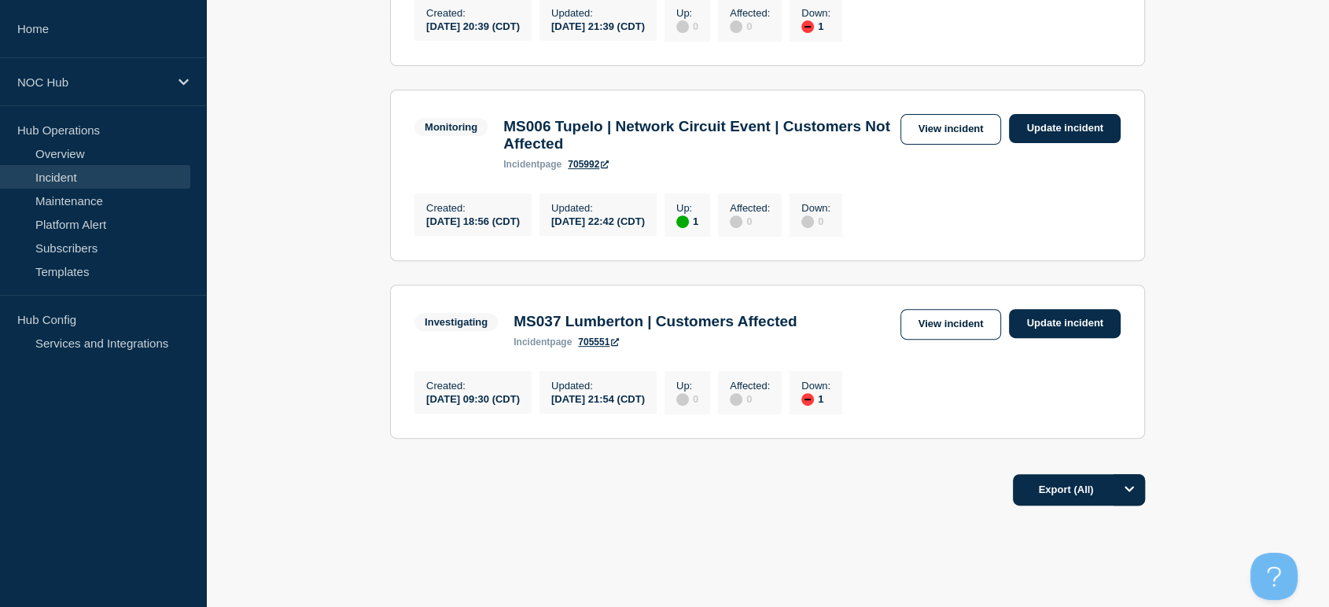
scroll to position [482, 0]
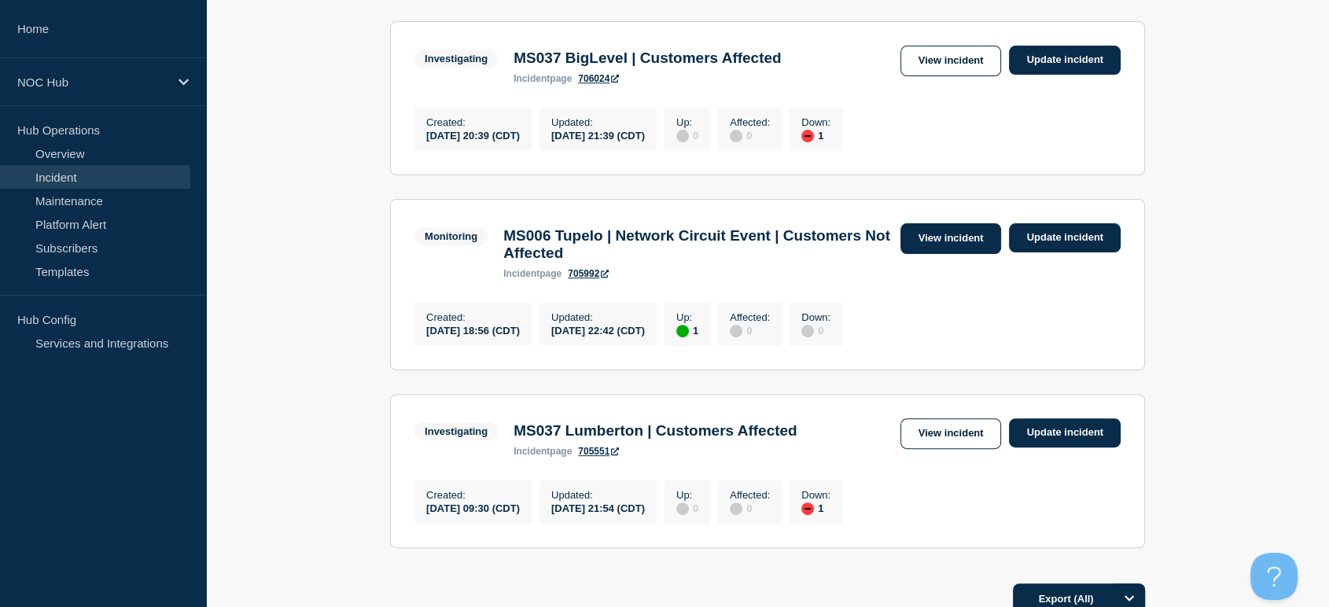
click at [963, 254] on link "View incident" at bounding box center [950, 238] width 101 height 31
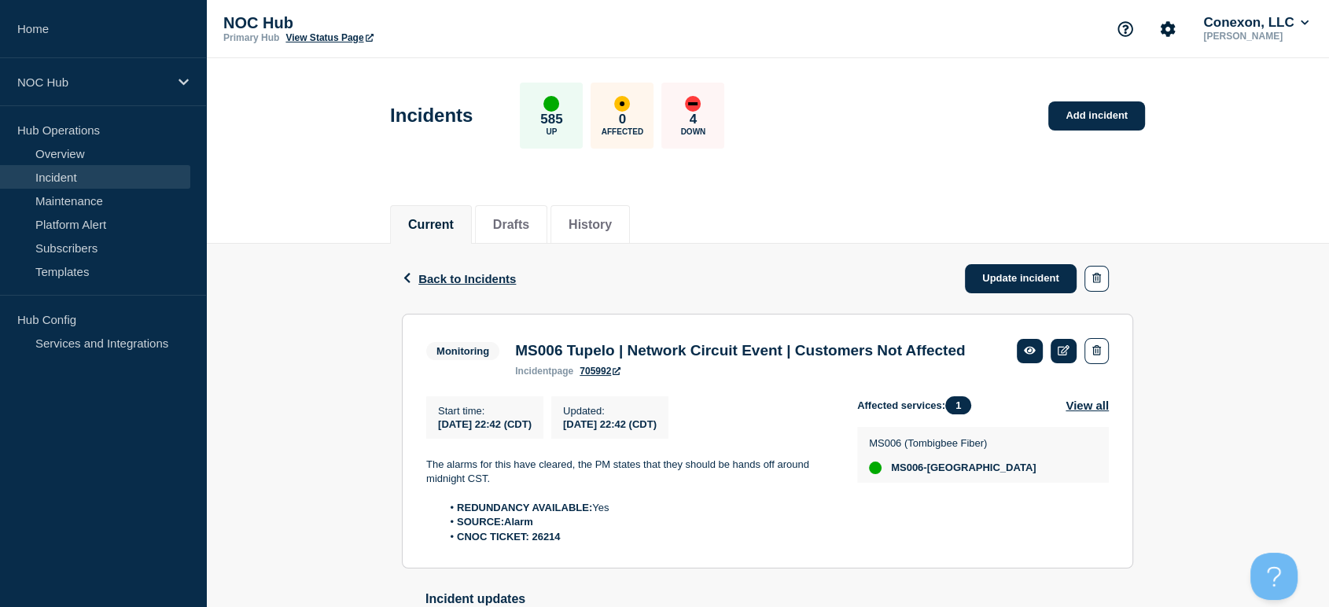
scroll to position [175, 0]
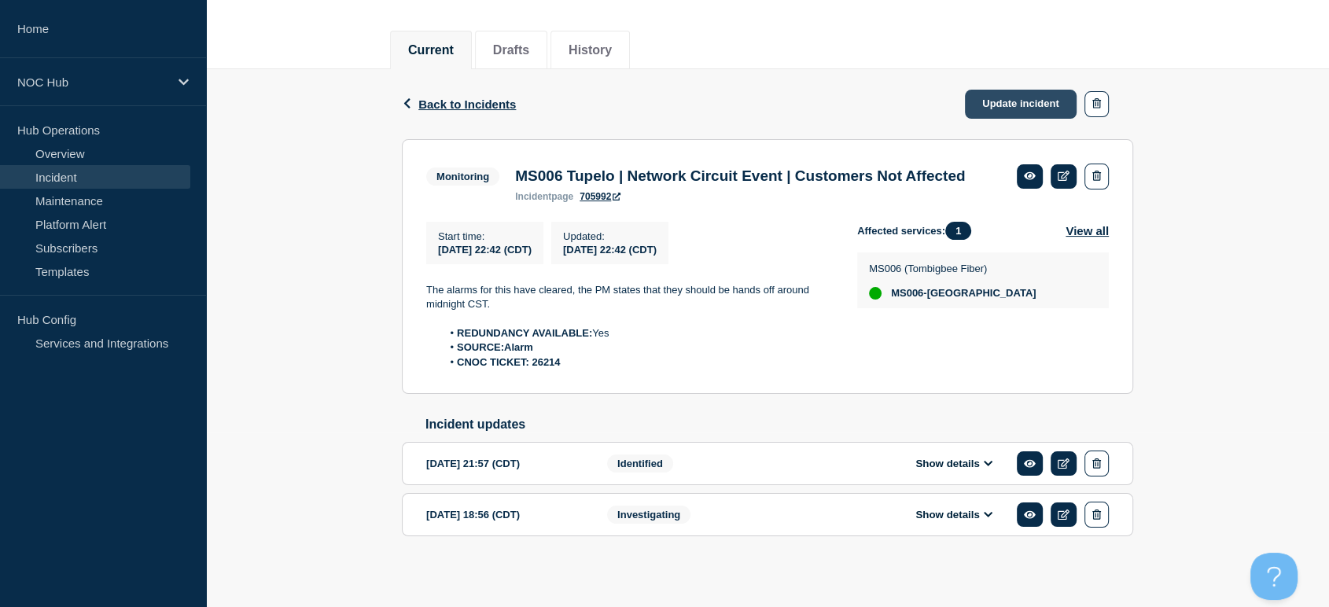
click at [1007, 99] on link "Update incident" at bounding box center [1021, 104] width 112 height 29
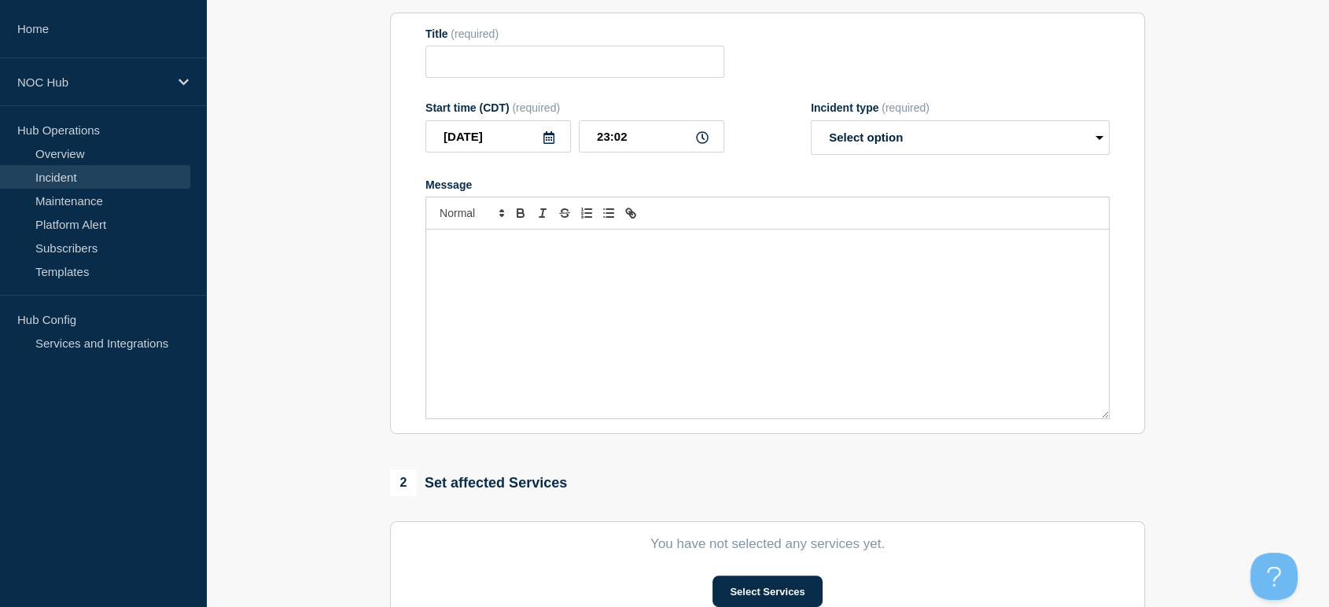
type input "MS006 Tupelo | Network Circuit Event | Customers Not Affected"
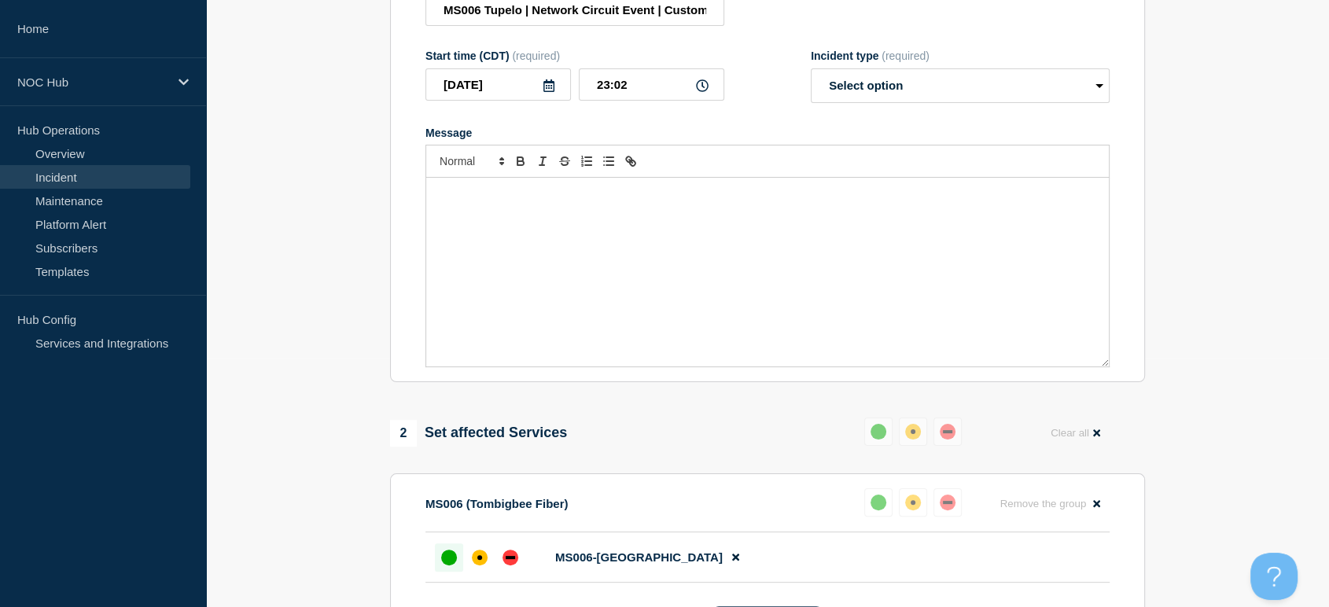
scroll to position [349, 0]
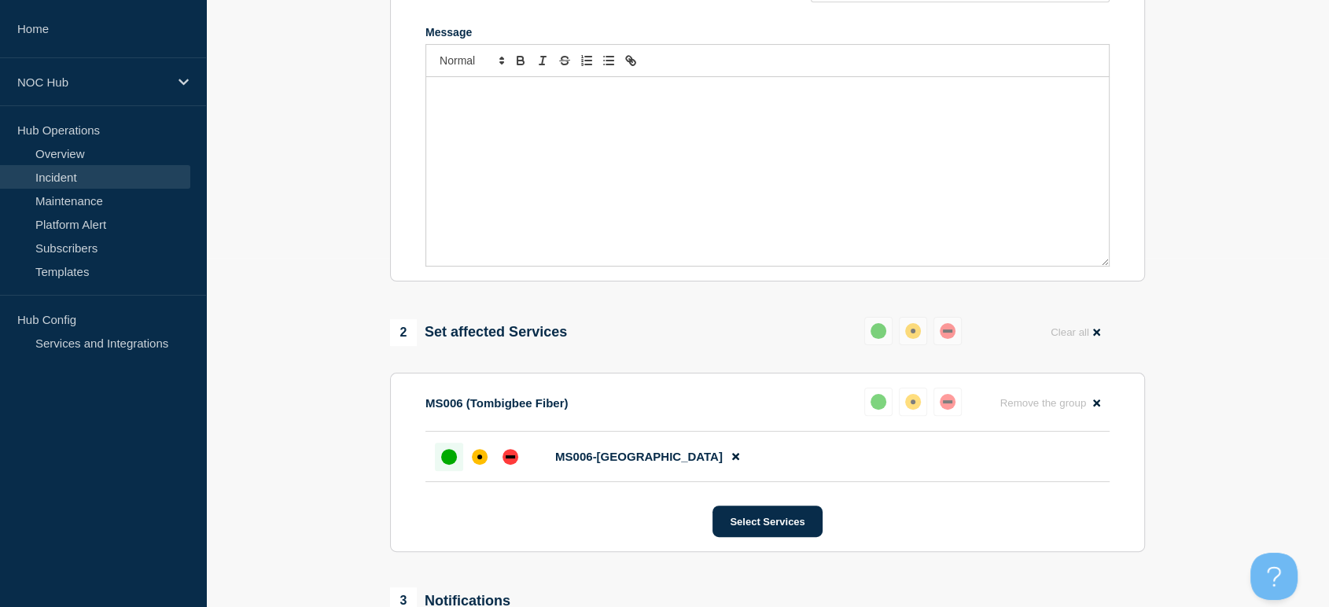
click at [622, 131] on div "Message" at bounding box center [767, 171] width 683 height 189
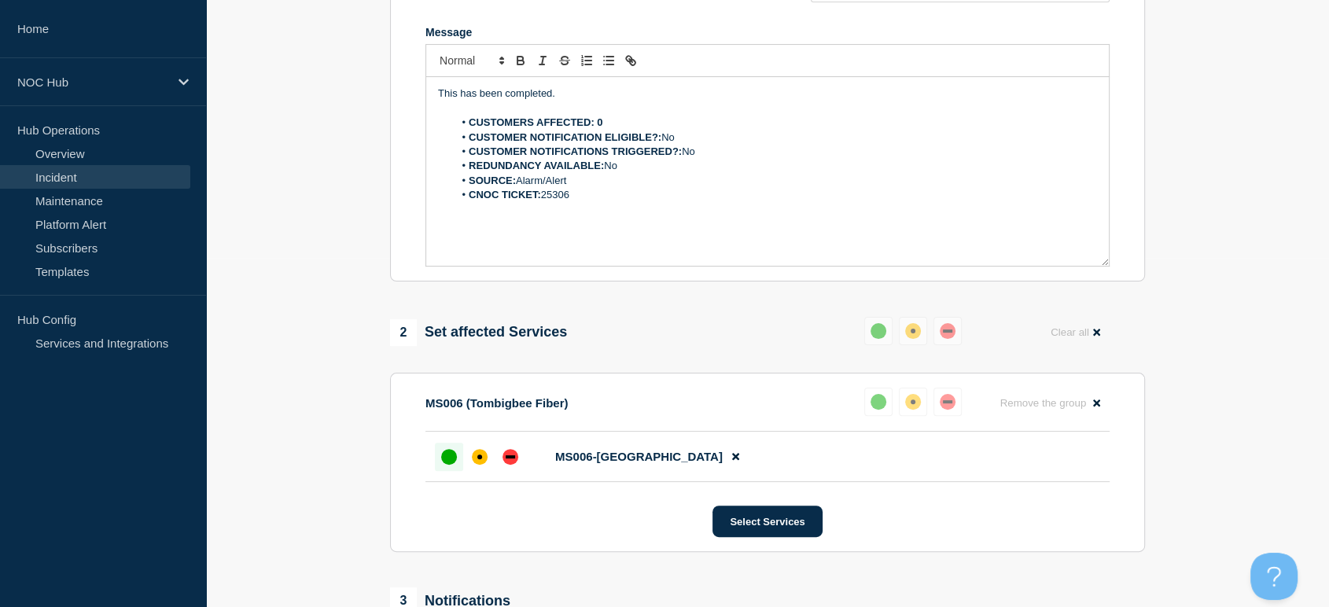
scroll to position [262, 0]
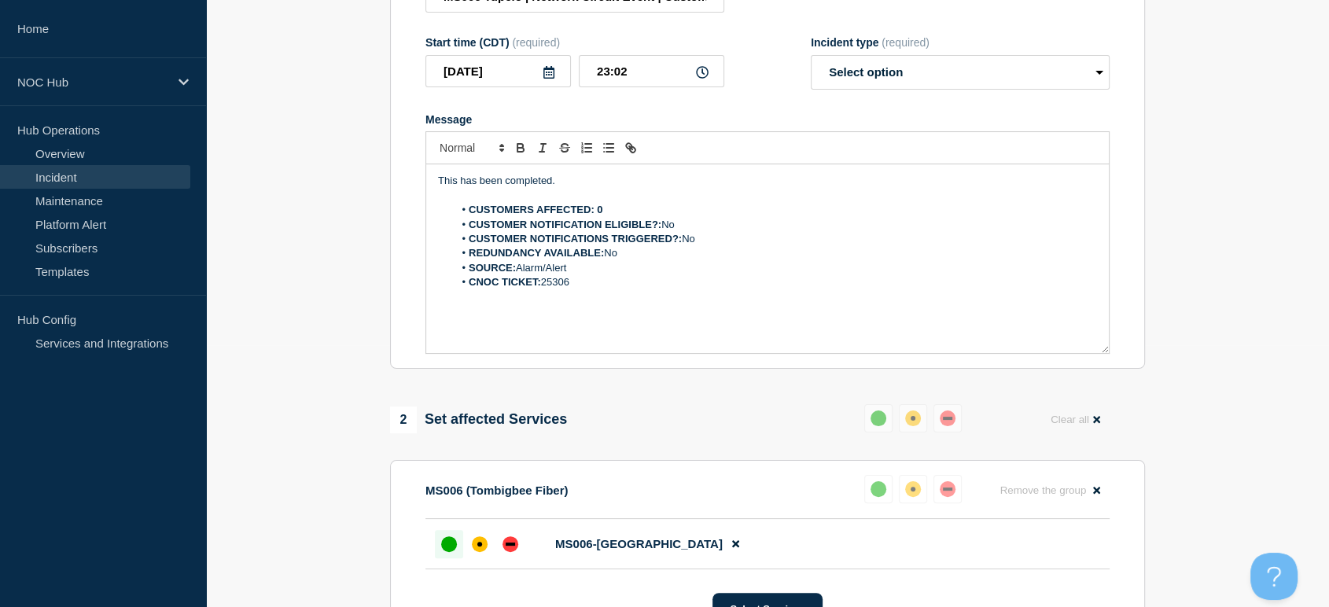
click at [604, 203] on p "Message" at bounding box center [767, 196] width 659 height 14
click at [615, 216] on li "CUSTOMERS AFFECTED: 0" at bounding box center [776, 210] width 644 height 14
click at [676, 232] on li "CUSTOMER NOTIFICATION ELIGIBLE?: No" at bounding box center [776, 225] width 644 height 14
drag, startPoint x: 676, startPoint y: 232, endPoint x: 663, endPoint y: 234, distance: 13.5
click at [663, 232] on li "CUSTOMER NOTIFICATION ELIGIBLE?: No" at bounding box center [776, 225] width 644 height 14
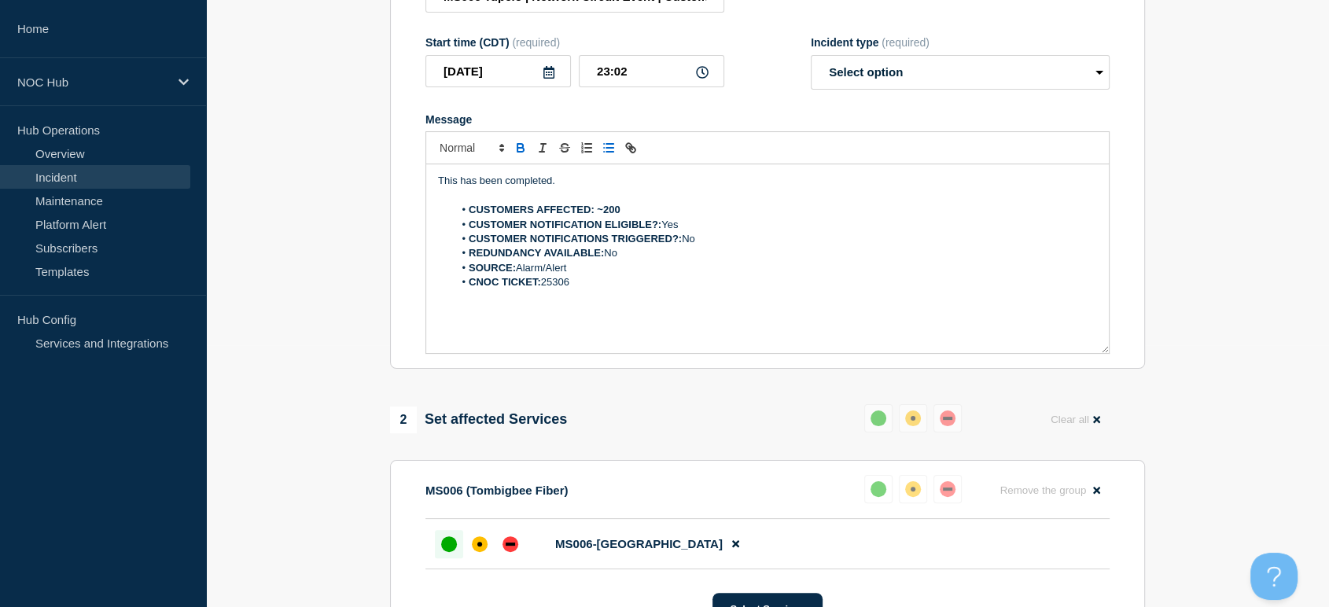
click at [699, 246] on li "CUSTOMER NOTIFICATIONS TRIGGERED?: No" at bounding box center [776, 239] width 644 height 14
click at [682, 245] on strong "CUSTOMER NOTIFICATIONS TRIGGERED?:" at bounding box center [575, 239] width 213 height 12
click at [623, 260] on li "REDUNDANCY AVAILABLE: No" at bounding box center [776, 253] width 644 height 14
click at [572, 289] on li "CNOC TICKET: 25306" at bounding box center [776, 282] width 644 height 14
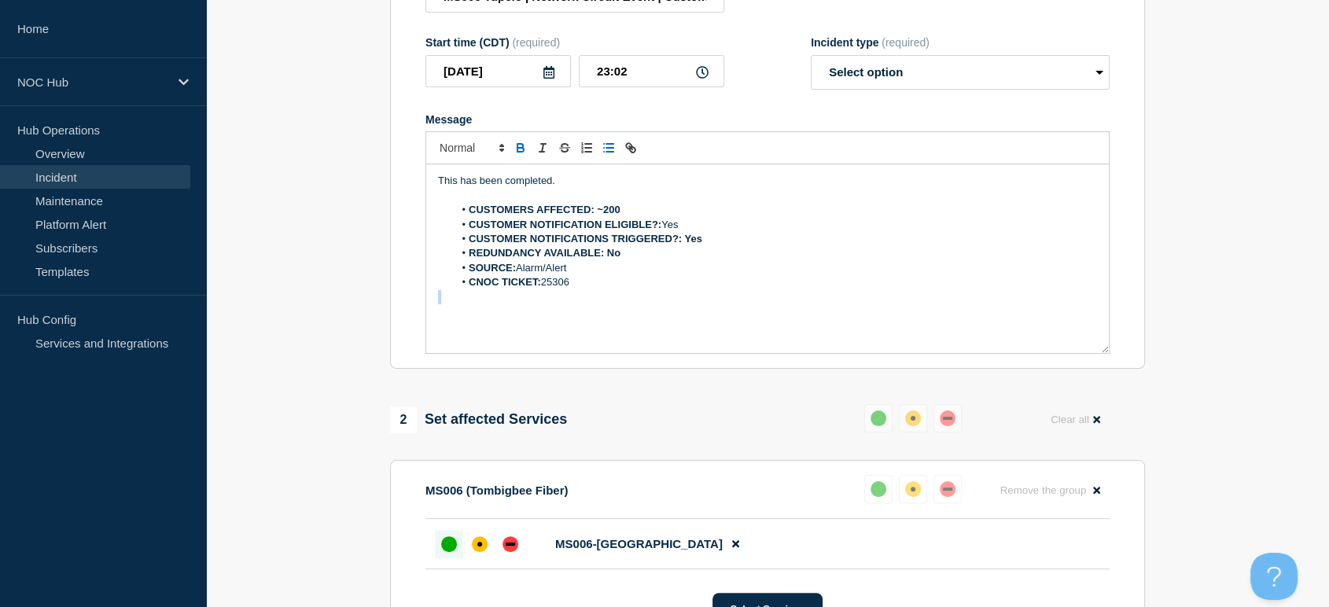
drag, startPoint x: 573, startPoint y: 293, endPoint x: 638, endPoint y: 285, distance: 65.1
click at [573, 289] on li "CNOC TICKET: 25306" at bounding box center [776, 282] width 644 height 14
click at [436, 289] on div "This has been completed. CUSTOMERS AFFECTED: ~200 CUSTOMER NOTIFICATION ELIGIBL…" at bounding box center [767, 258] width 683 height 189
click at [539, 289] on p "CNOC TICKET:" at bounding box center [767, 282] width 659 height 14
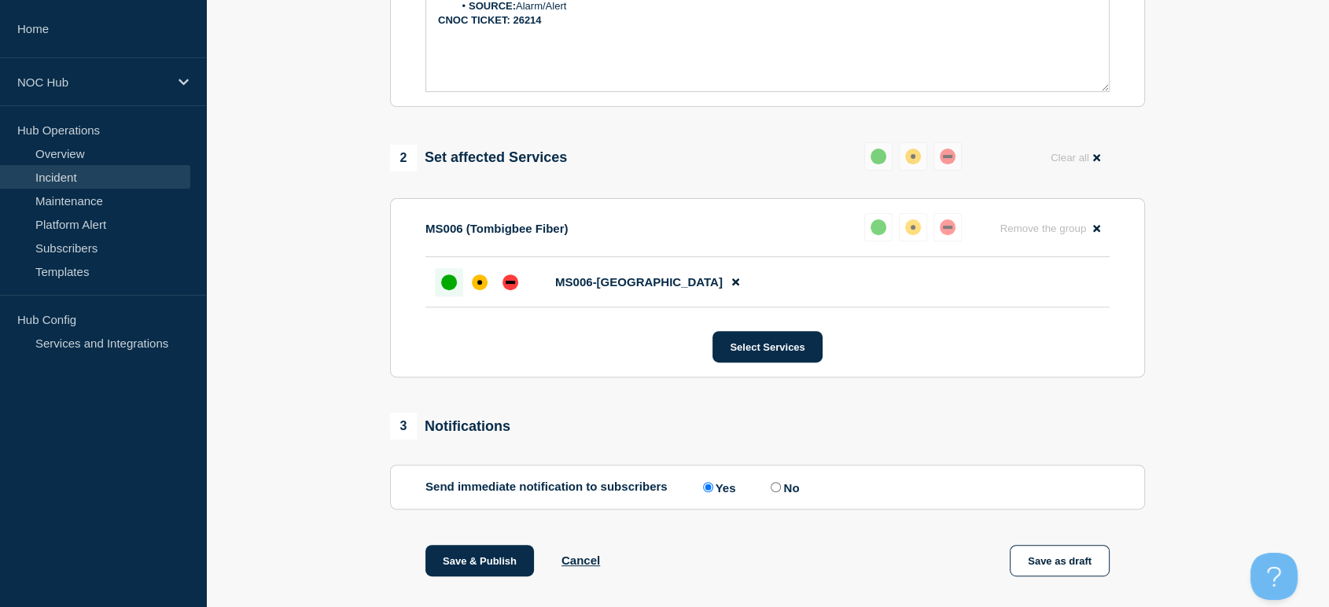
scroll to position [797, 0]
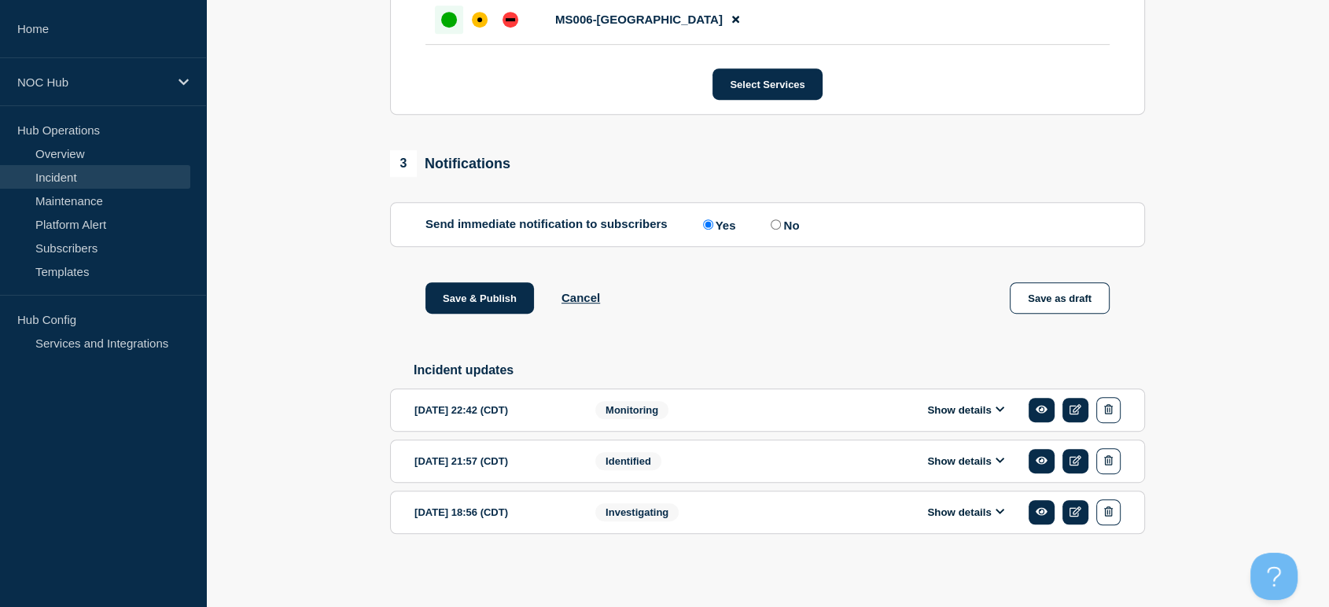
click at [992, 410] on button "Show details" at bounding box center [965, 409] width 86 height 13
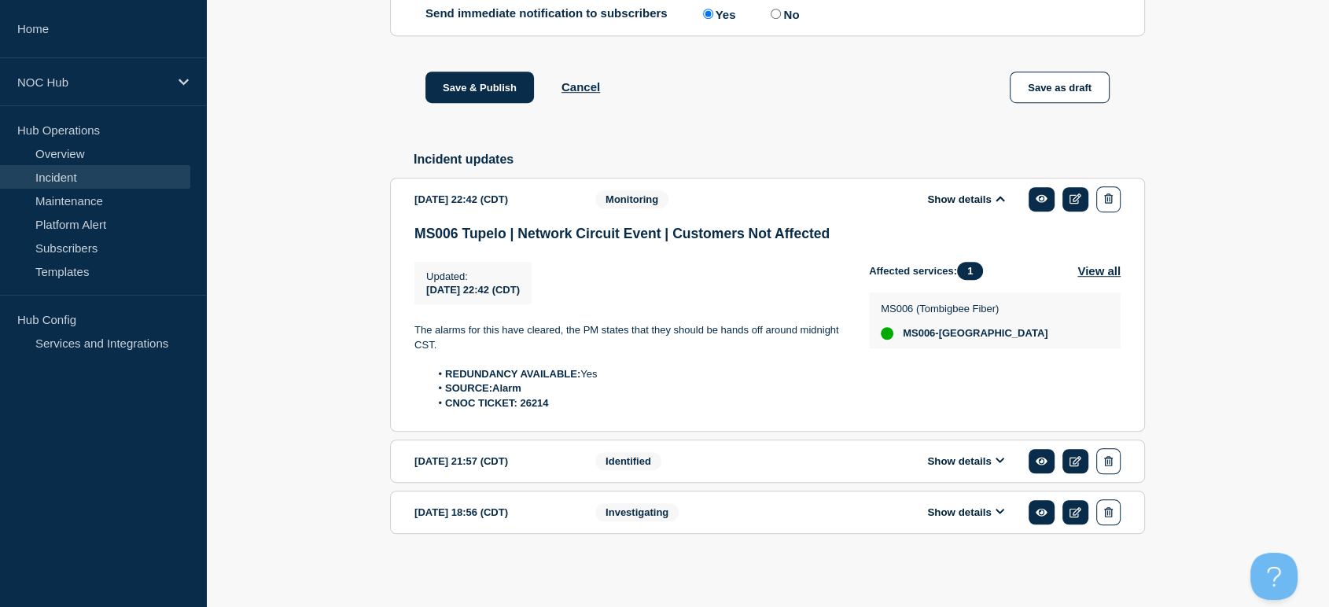
scroll to position [1009, 0]
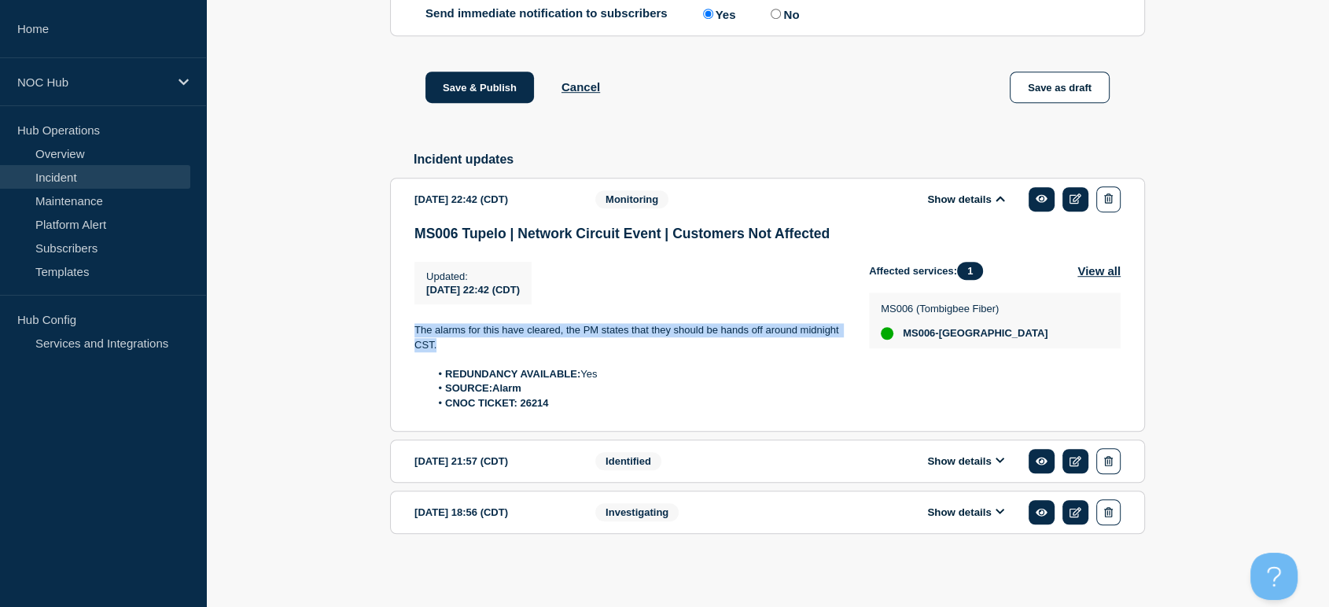
drag, startPoint x: 410, startPoint y: 321, endPoint x: 455, endPoint y: 346, distance: 51.4
click at [455, 346] on section "[DATE] 22:42 (CDT) Show details Monitoring MS006 Tupelo | Network Circuit Event…" at bounding box center [767, 305] width 755 height 254
copy p "The alarms for this have cleared, the PM states that they should be hands off a…"
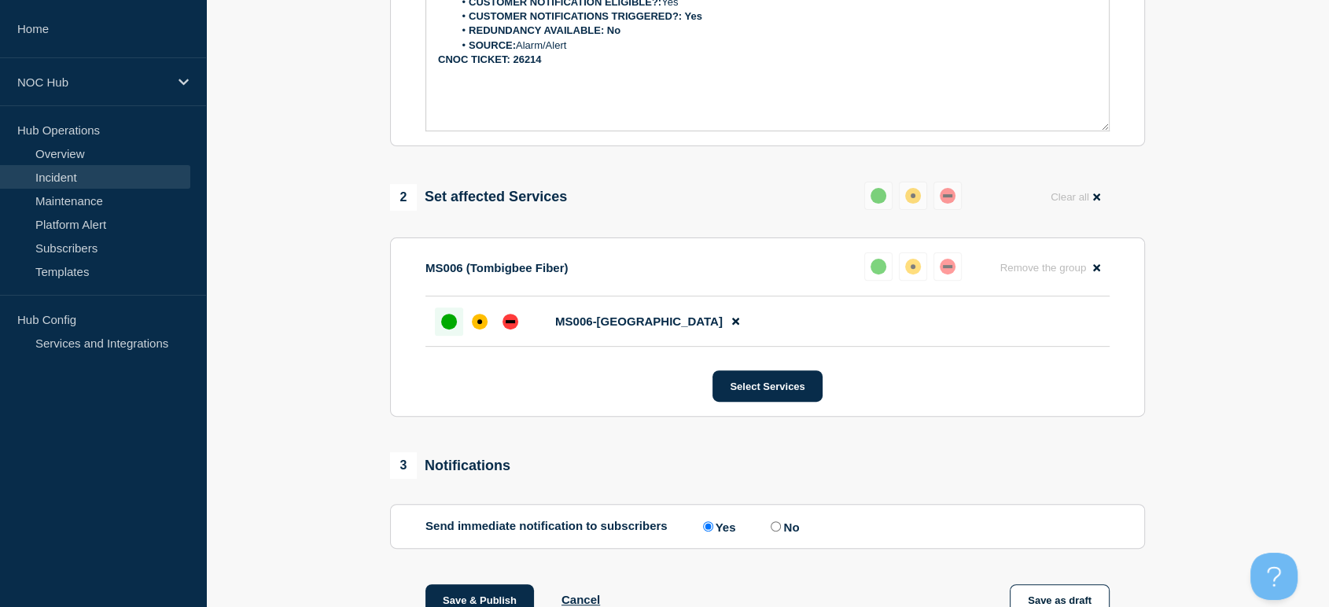
scroll to position [660, 0]
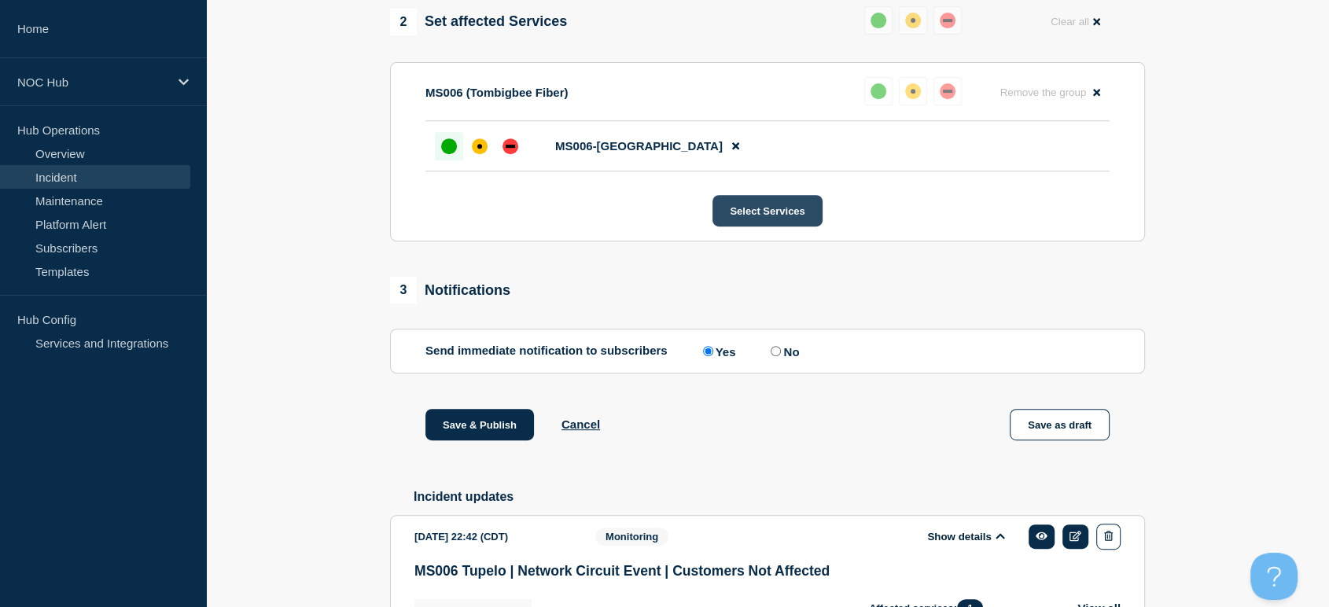
click at [758, 226] on button "Select Services" at bounding box center [766, 210] width 109 height 31
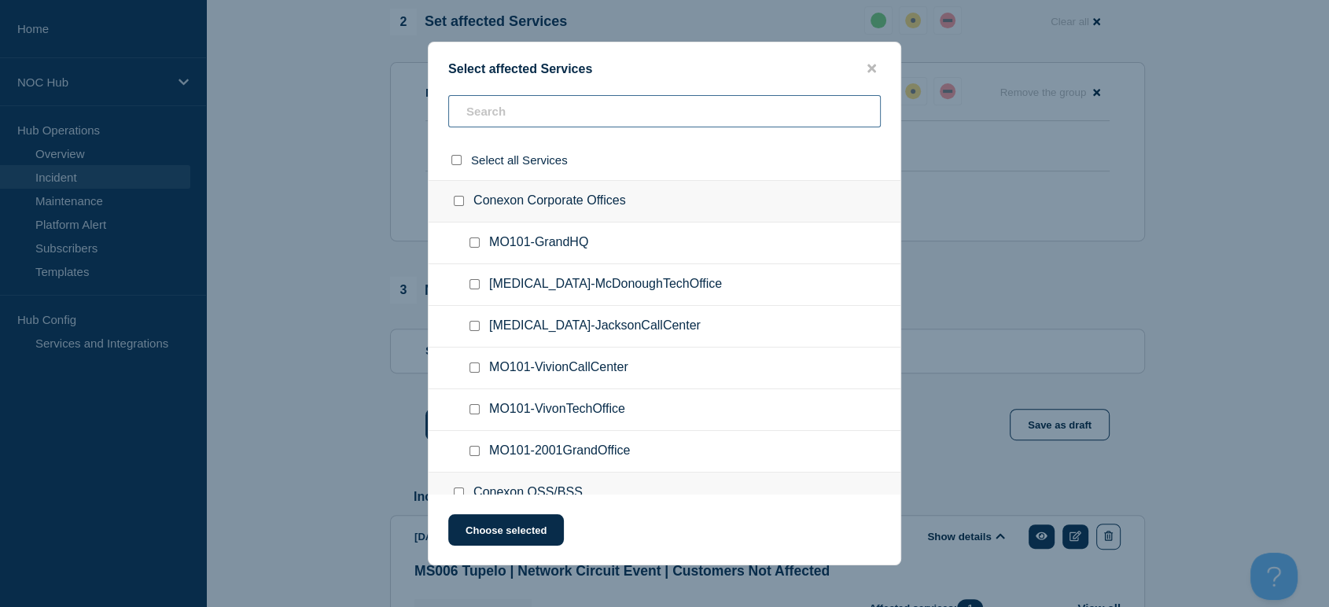
click at [511, 112] on input "text" at bounding box center [664, 111] width 432 height 32
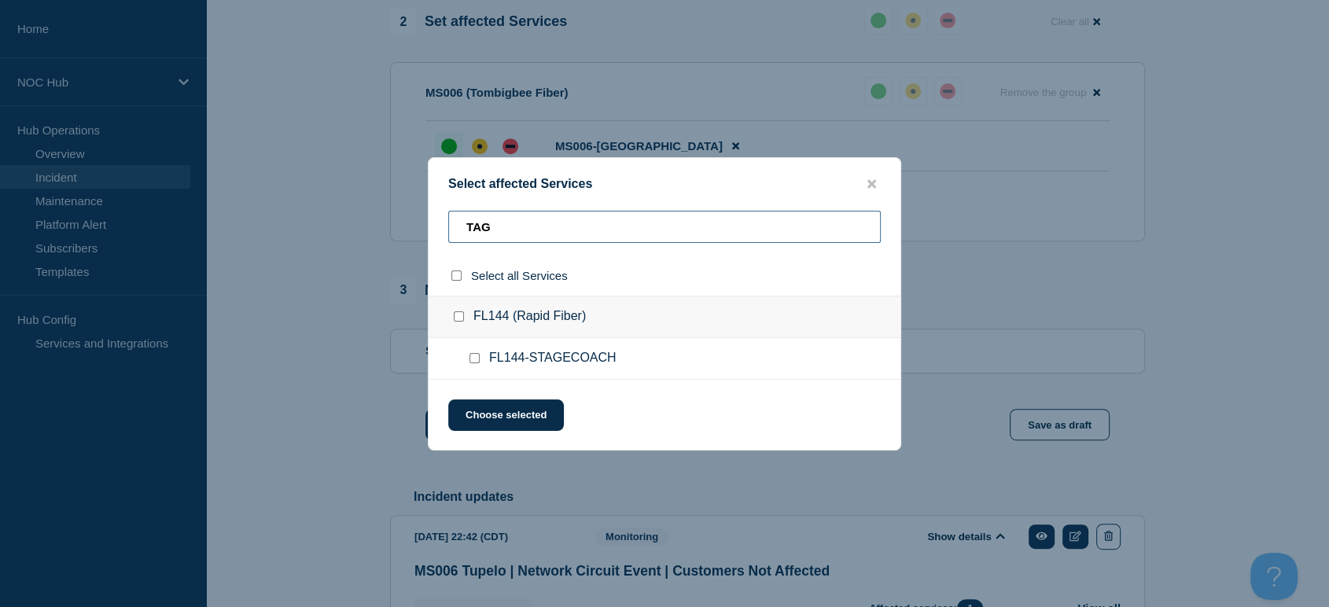
drag, startPoint x: 499, startPoint y: 226, endPoint x: 479, endPoint y: 229, distance: 19.8
click at [484, 229] on input "TAG" at bounding box center [664, 227] width 432 height 32
click at [466, 229] on input "TAG" at bounding box center [664, 227] width 432 height 32
click at [495, 226] on input "TAG" at bounding box center [664, 227] width 432 height 32
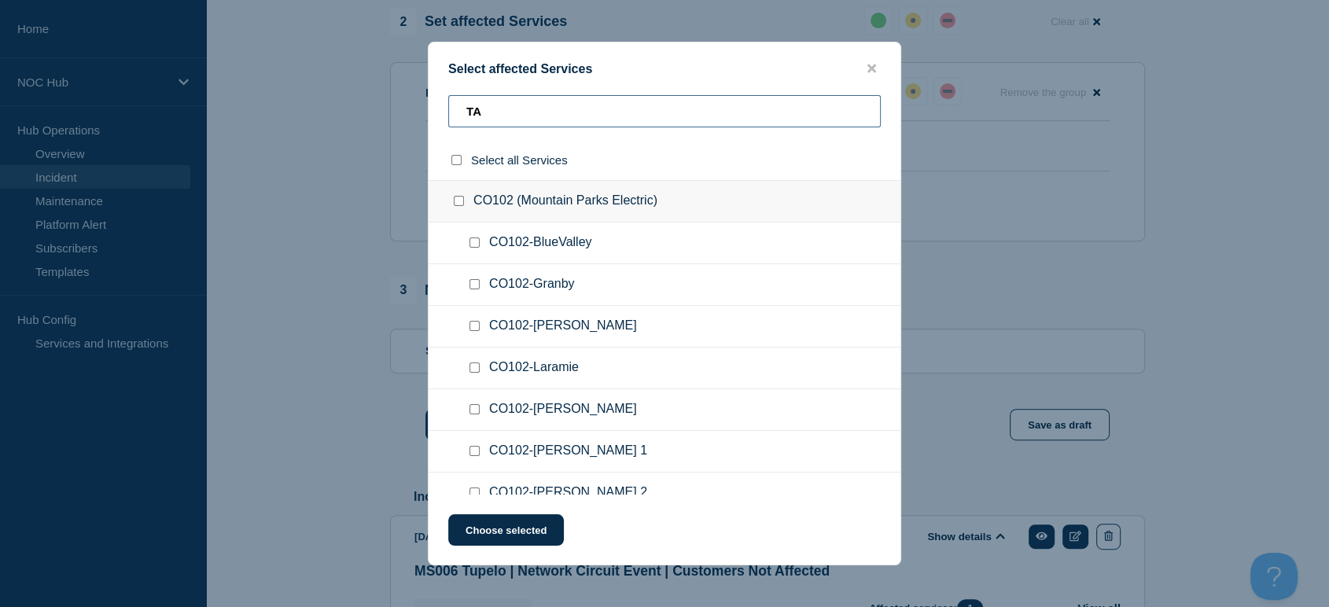
type input "T"
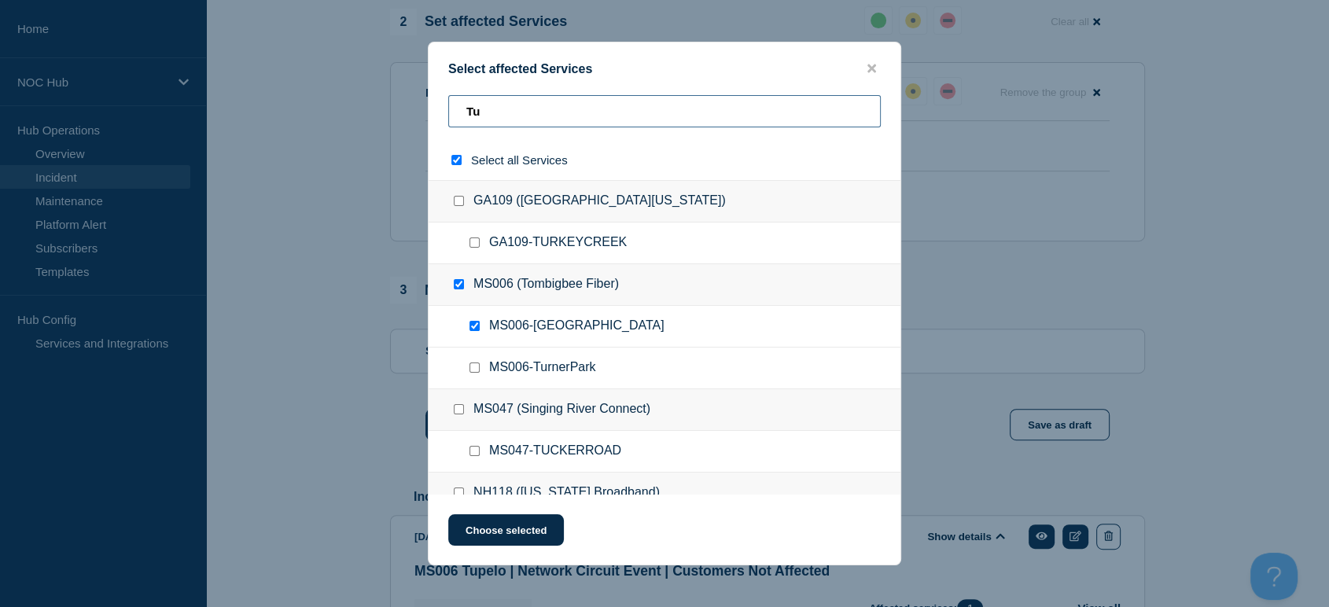
type input "Tup"
checkbox input "true"
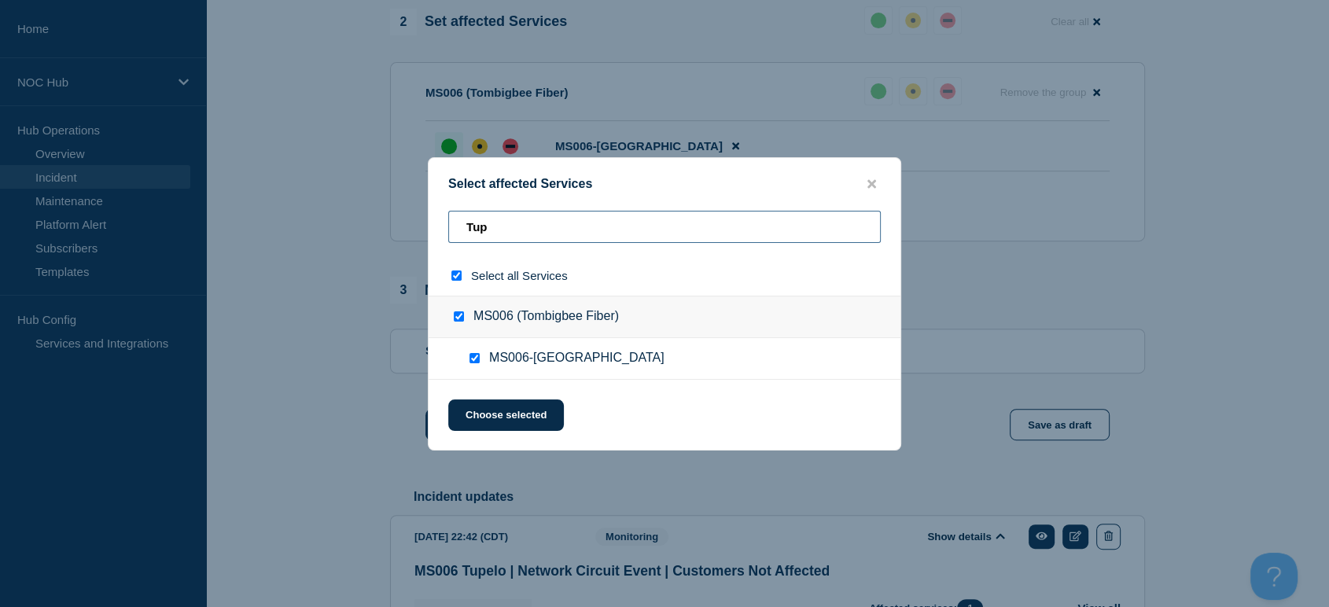
type input "Tu"
checkbox input "false"
type input "T"
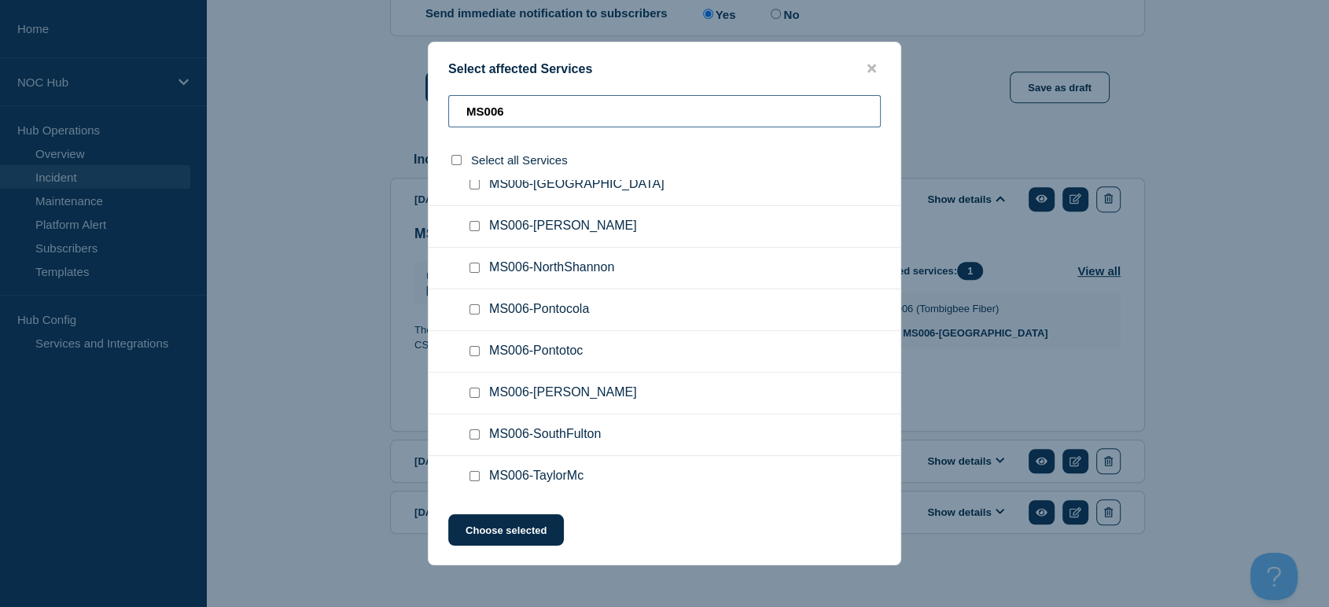
scroll to position [392, 0]
type input "MS006"
click at [875, 67] on icon "close button" at bounding box center [871, 68] width 9 height 13
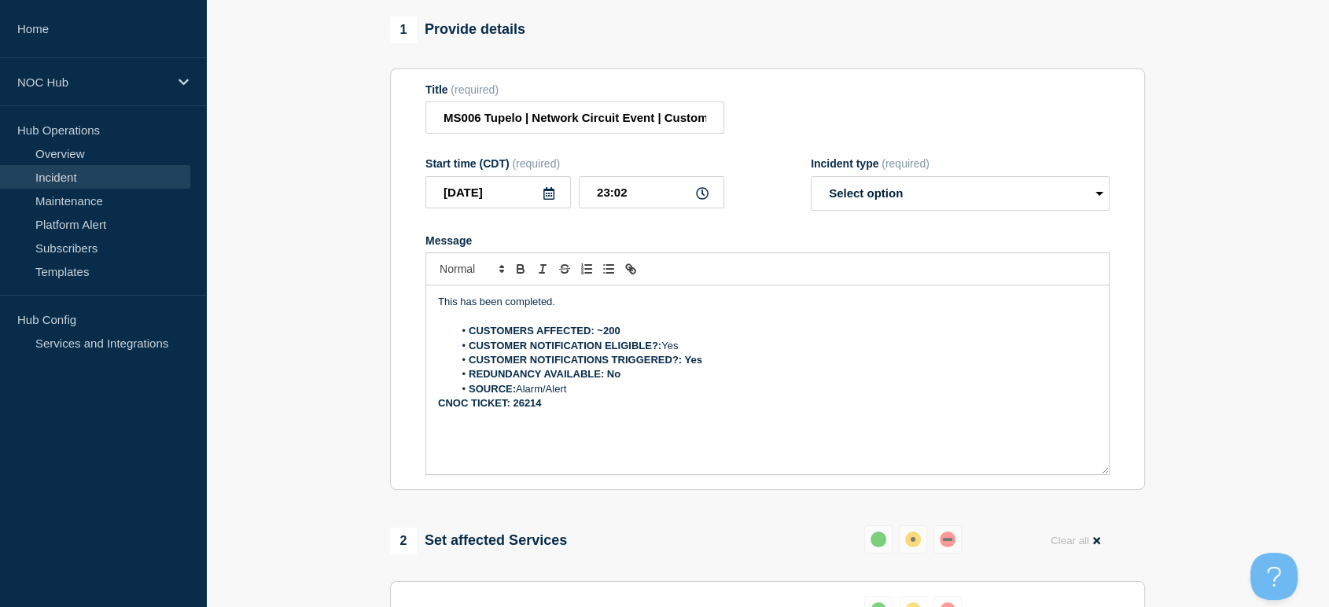
scroll to position [135, 0]
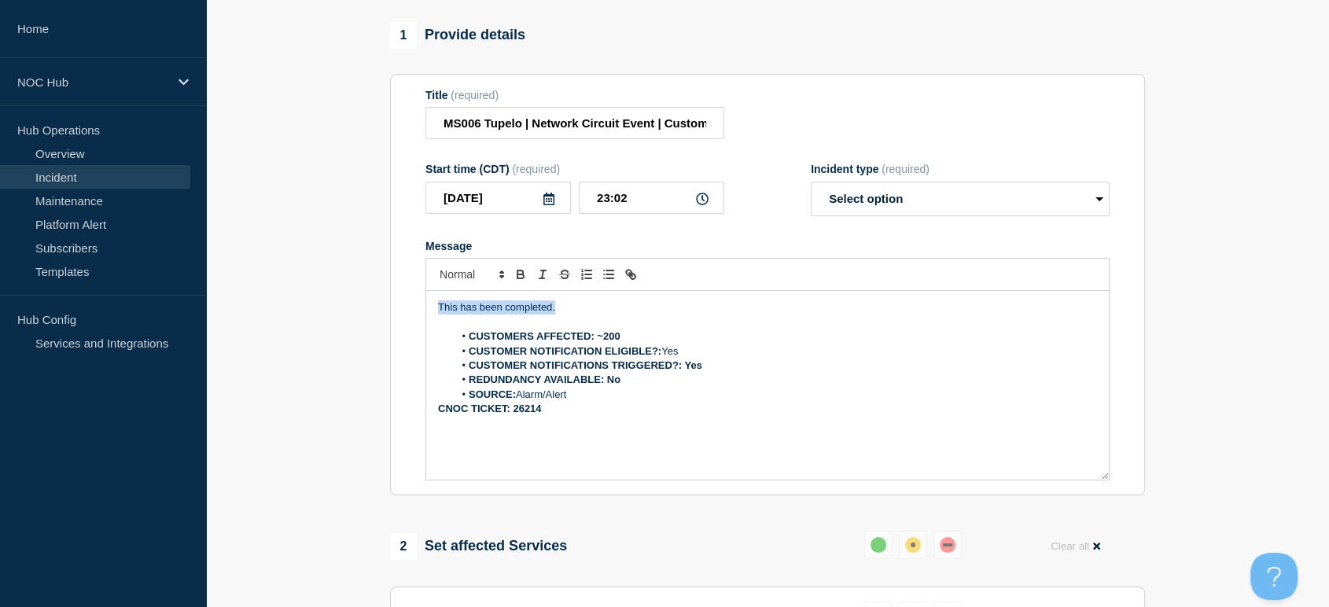
drag, startPoint x: 547, startPoint y: 321, endPoint x: 435, endPoint y: 319, distance: 111.7
click at [435, 319] on div "This has been completed. CUSTOMERS AFFECTED: ~200 CUSTOMER NOTIFICATION ELIGIBL…" at bounding box center [767, 385] width 683 height 189
drag, startPoint x: 571, startPoint y: 403, endPoint x: 519, endPoint y: 405, distance: 52.0
click at [519, 402] on li "SOURCE: Alarm/Alert" at bounding box center [776, 395] width 644 height 14
click at [513, 315] on p "The NOC has" at bounding box center [767, 307] width 659 height 14
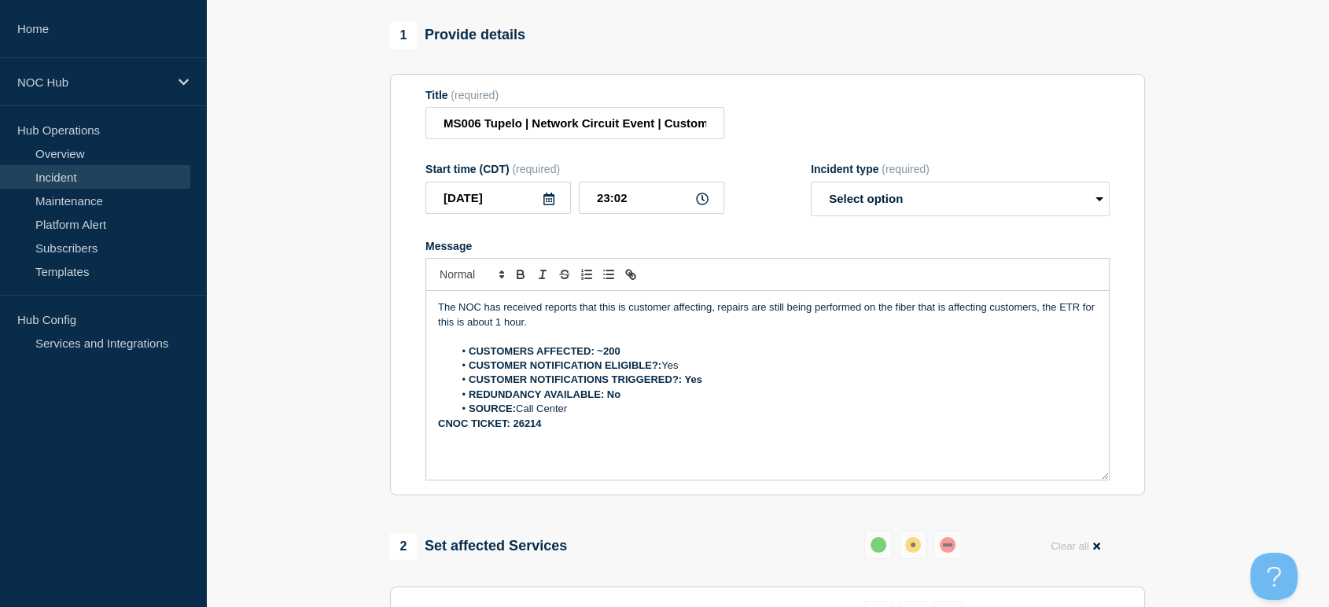
click at [843, 226] on form "Title (required) MS006 Tupelo | Network Circuit Event | Customers Not Affected …" at bounding box center [767, 285] width 684 height 392
click at [837, 207] on select "Select option Investigating Identified Monitoring Resolved" at bounding box center [960, 199] width 299 height 35
select select "monitoring"
click at [811, 190] on select "Select option Investigating Identified Monitoring Resolved" at bounding box center [960, 199] width 299 height 35
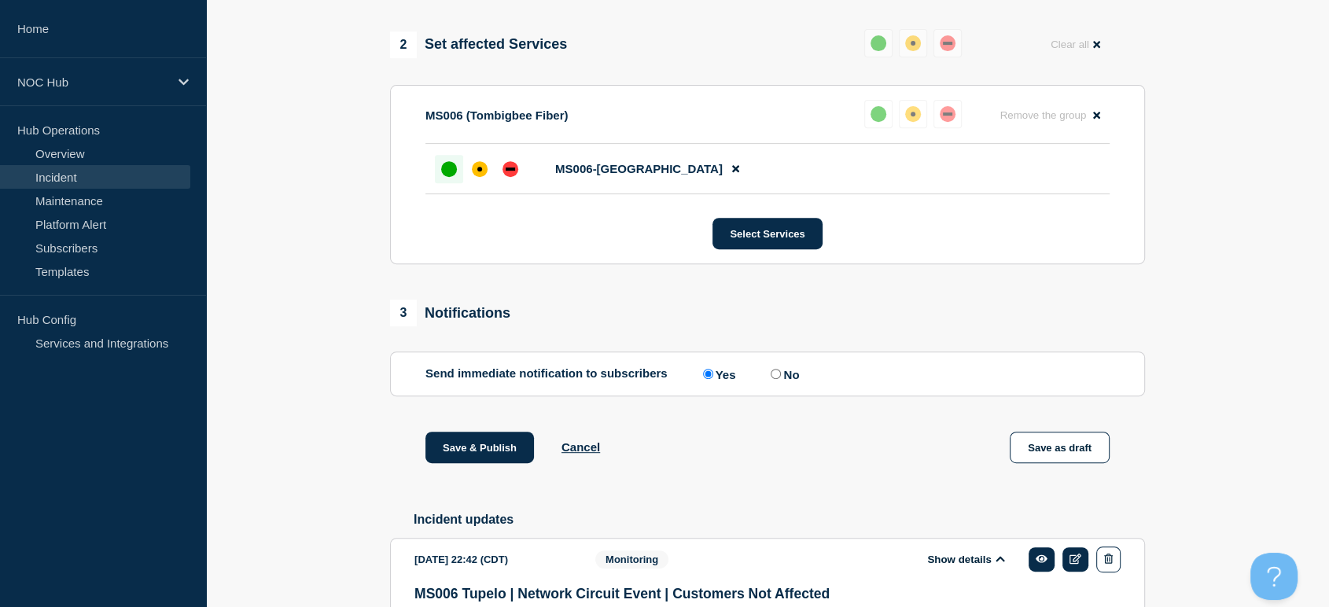
scroll to position [747, 0]
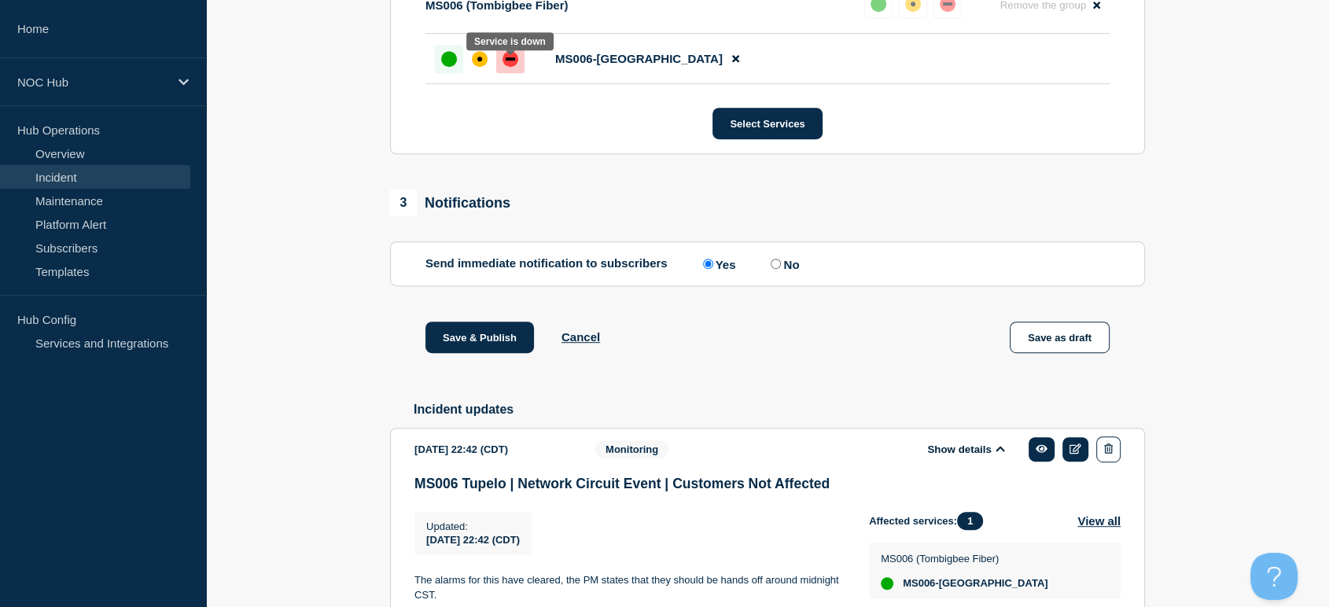
click at [508, 61] on div "down" at bounding box center [510, 59] width 16 height 16
click at [778, 269] on input "No" at bounding box center [776, 264] width 10 height 10
radio input "true"
radio input "false"
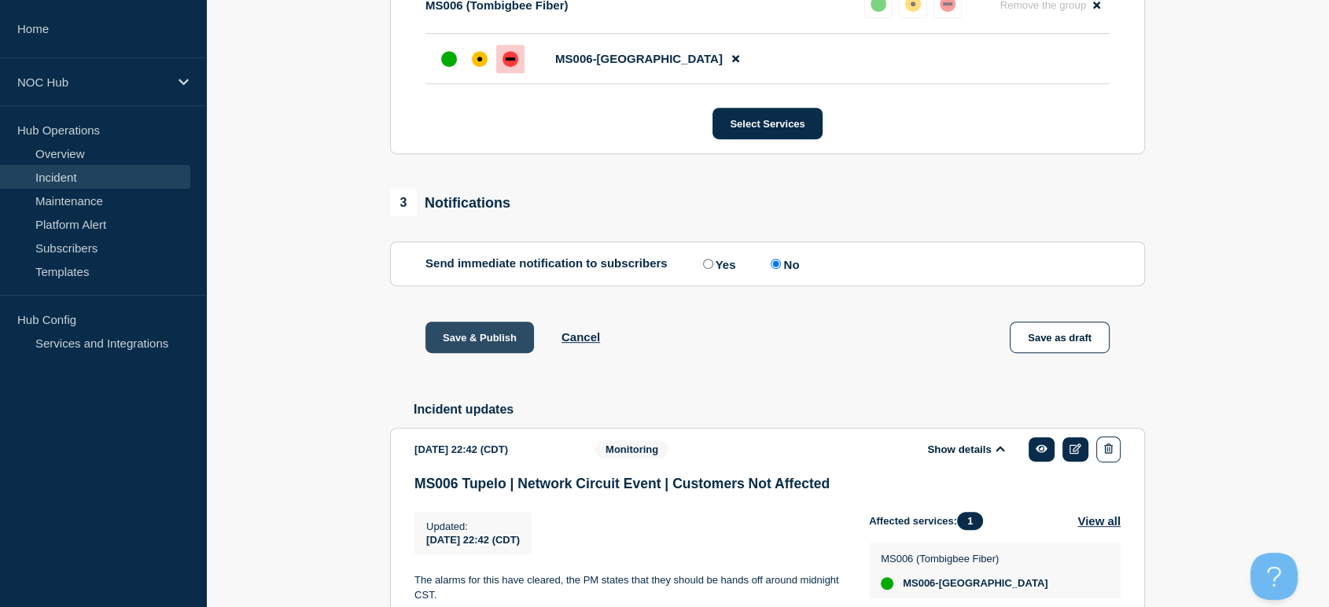
click at [491, 344] on button "Save & Publish" at bounding box center [479, 337] width 109 height 31
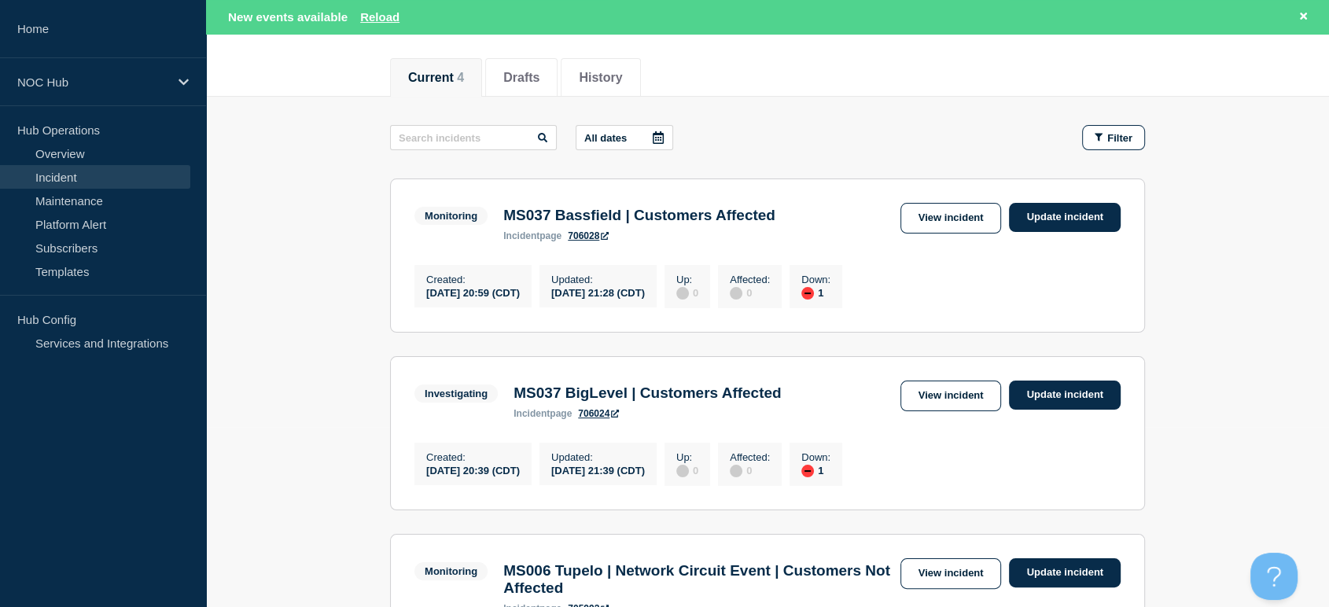
scroll to position [524, 0]
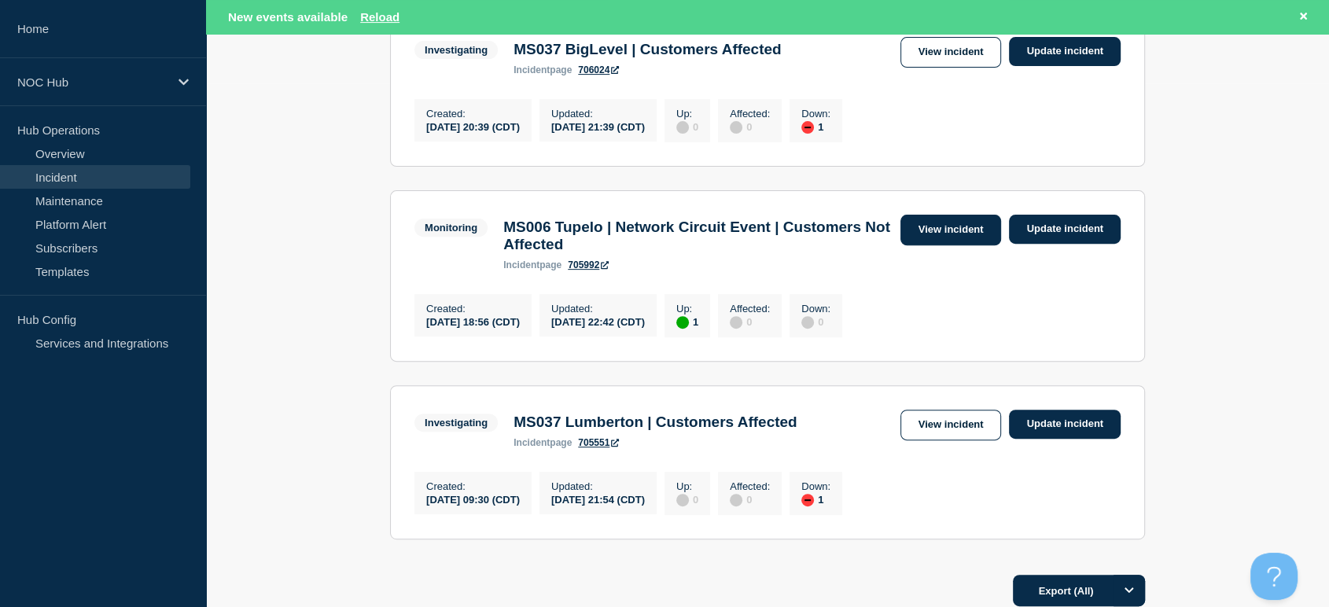
click at [956, 239] on link "View incident" at bounding box center [950, 230] width 101 height 31
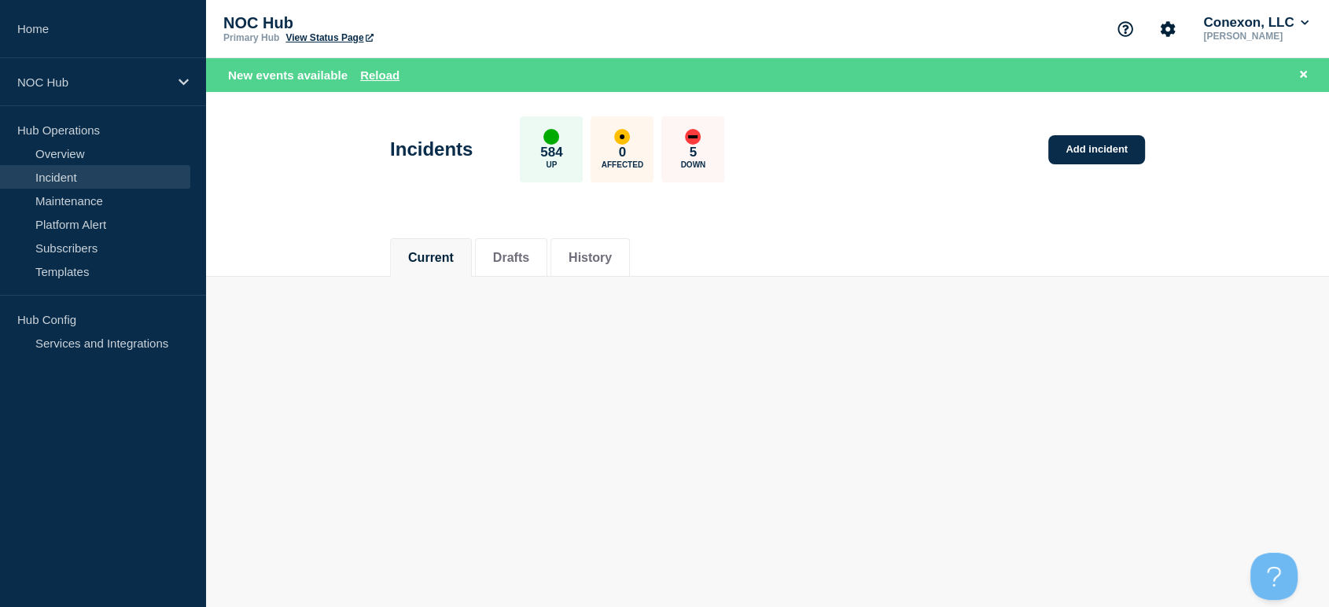
scroll to position [201, 0]
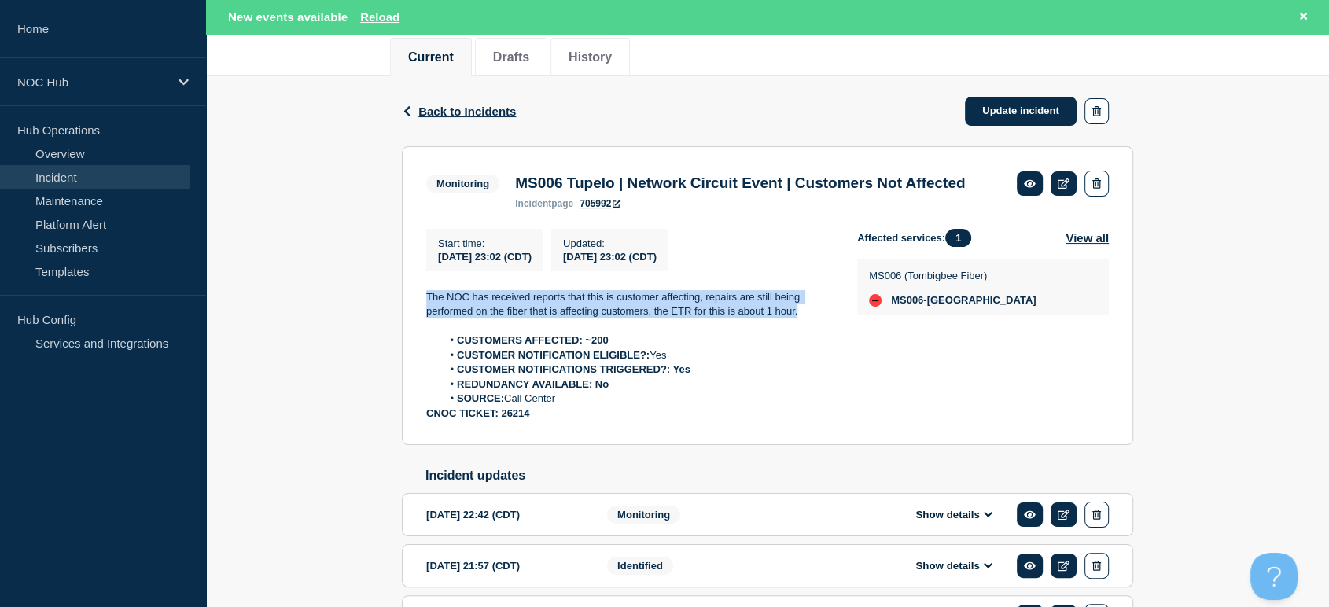
drag, startPoint x: 418, startPoint y: 317, endPoint x: 802, endPoint y: 338, distance: 385.1
click at [802, 338] on section "Monitoring MS006 Tupelo | Network Circuit Event | Customers Not Affected incide…" at bounding box center [767, 295] width 731 height 299
copy p "The NOC has received reports that this is customer affecting, repairs are still…"
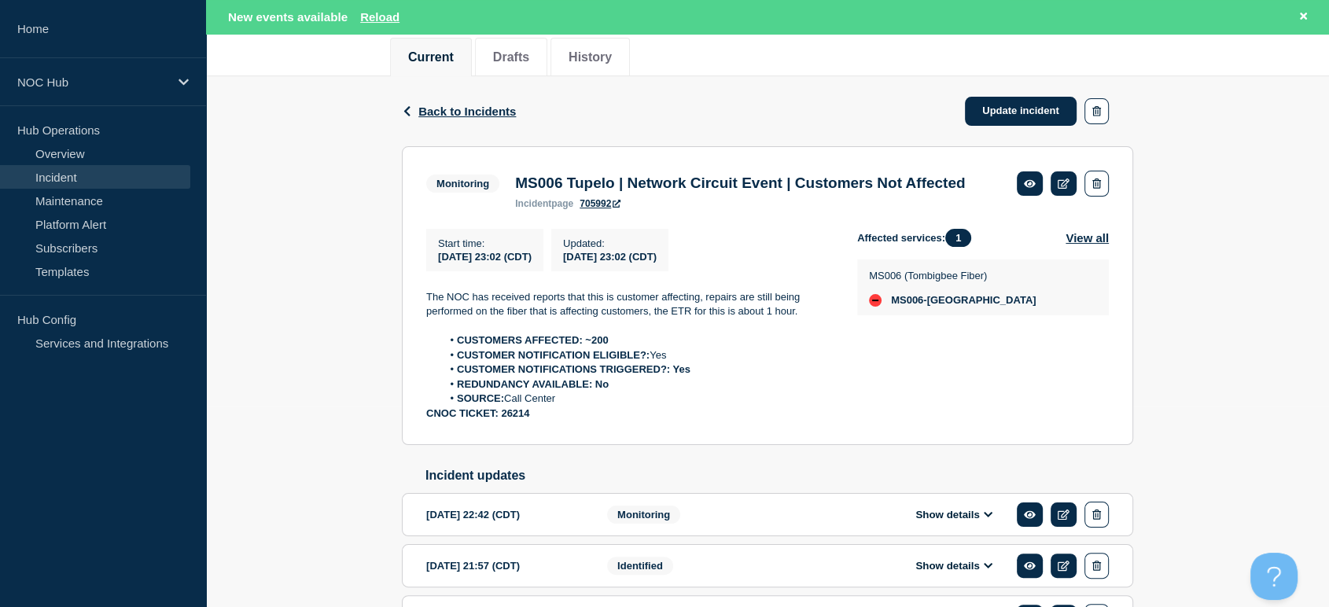
click at [703, 90] on div "Back Back to Incidents Update incident" at bounding box center [767, 111] width 731 height 70
